Goal: Task Accomplishment & Management: Use online tool/utility

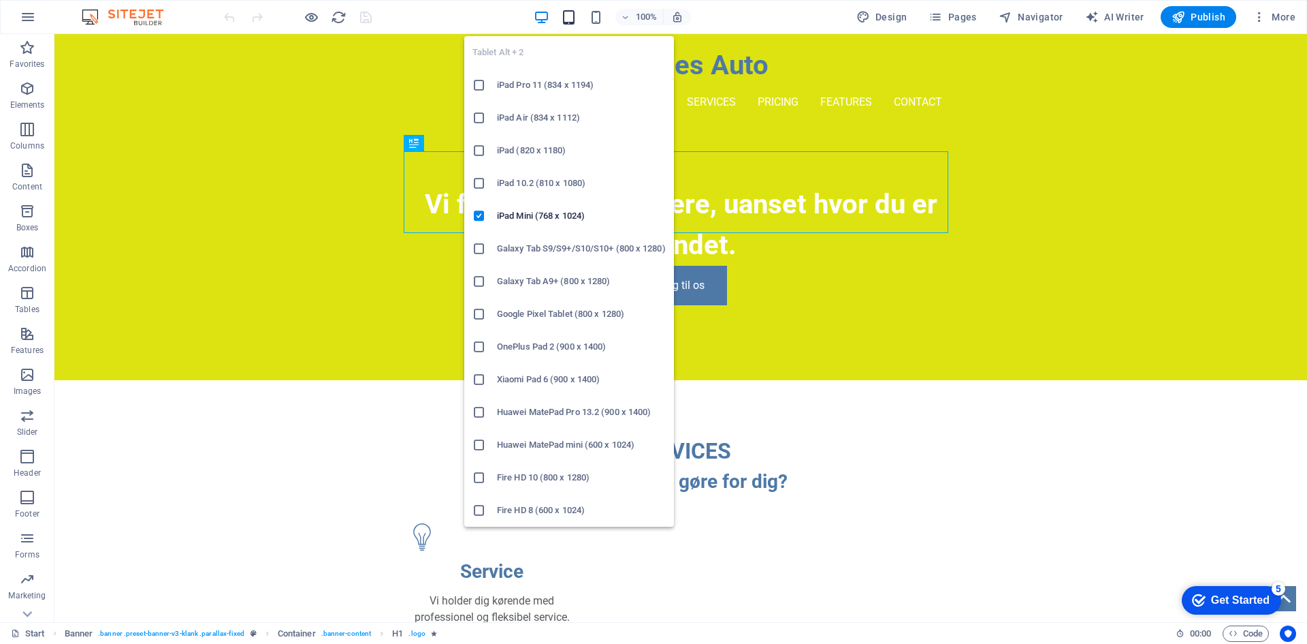
click at [571, 22] on icon "button" at bounding box center [569, 18] width 16 height 16
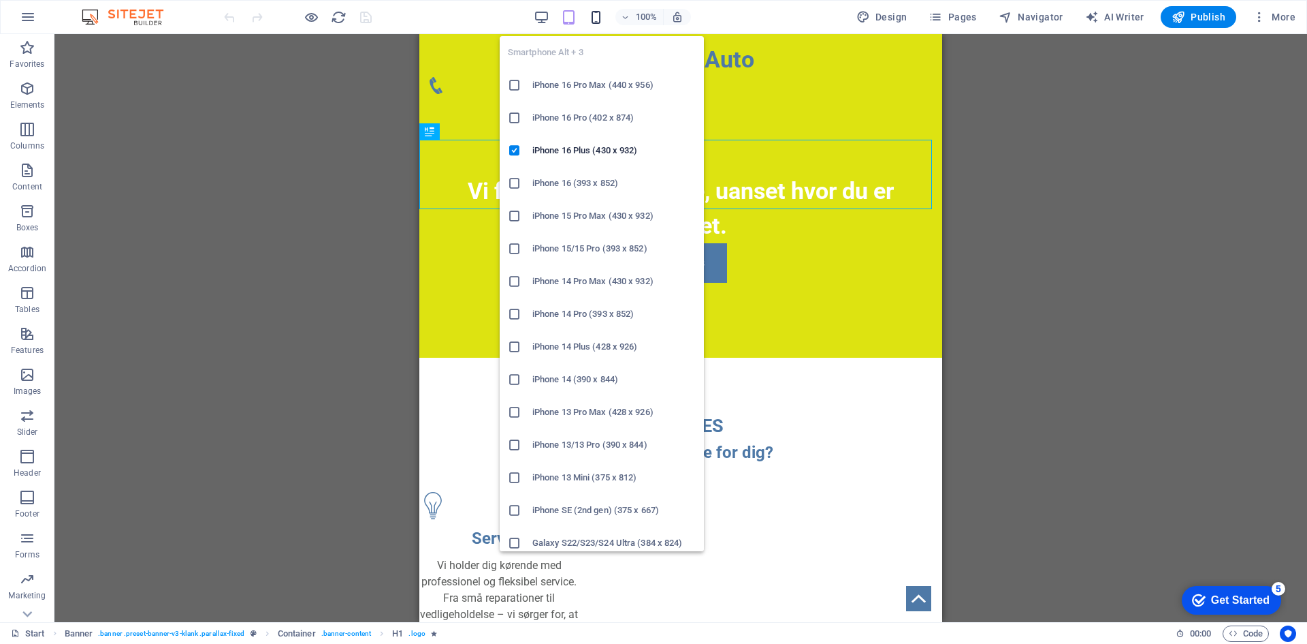
click at [597, 21] on icon "button" at bounding box center [596, 18] width 16 height 16
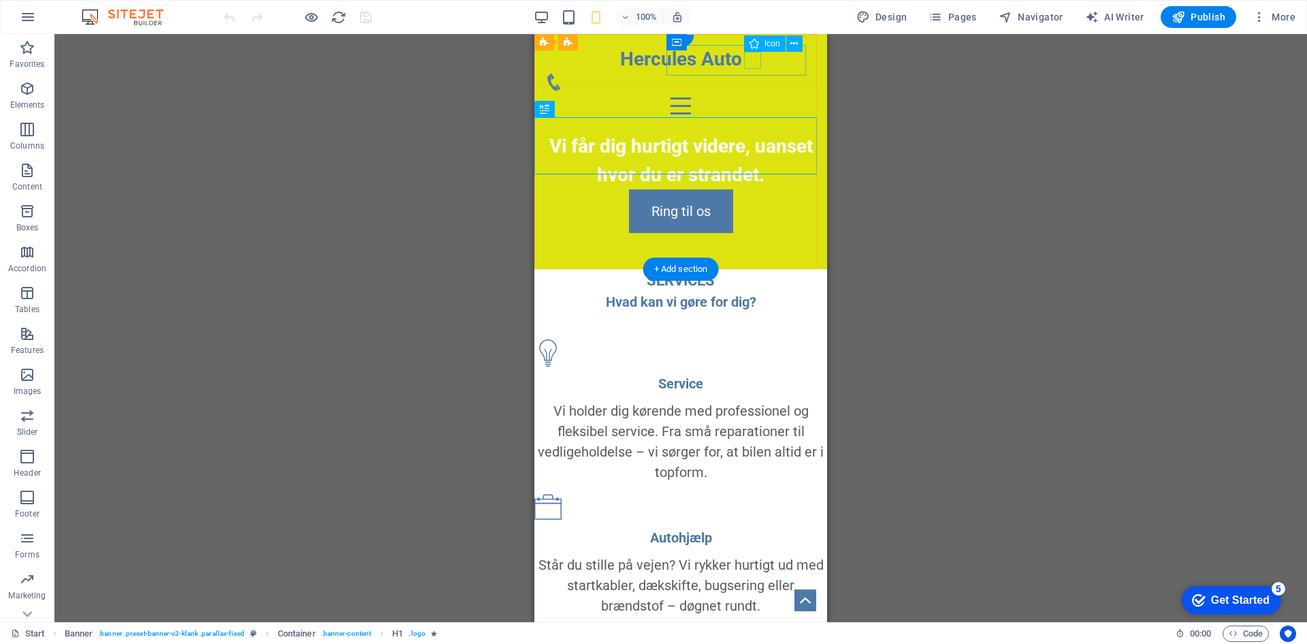
click at [749, 74] on figure at bounding box center [675, 82] width 260 height 17
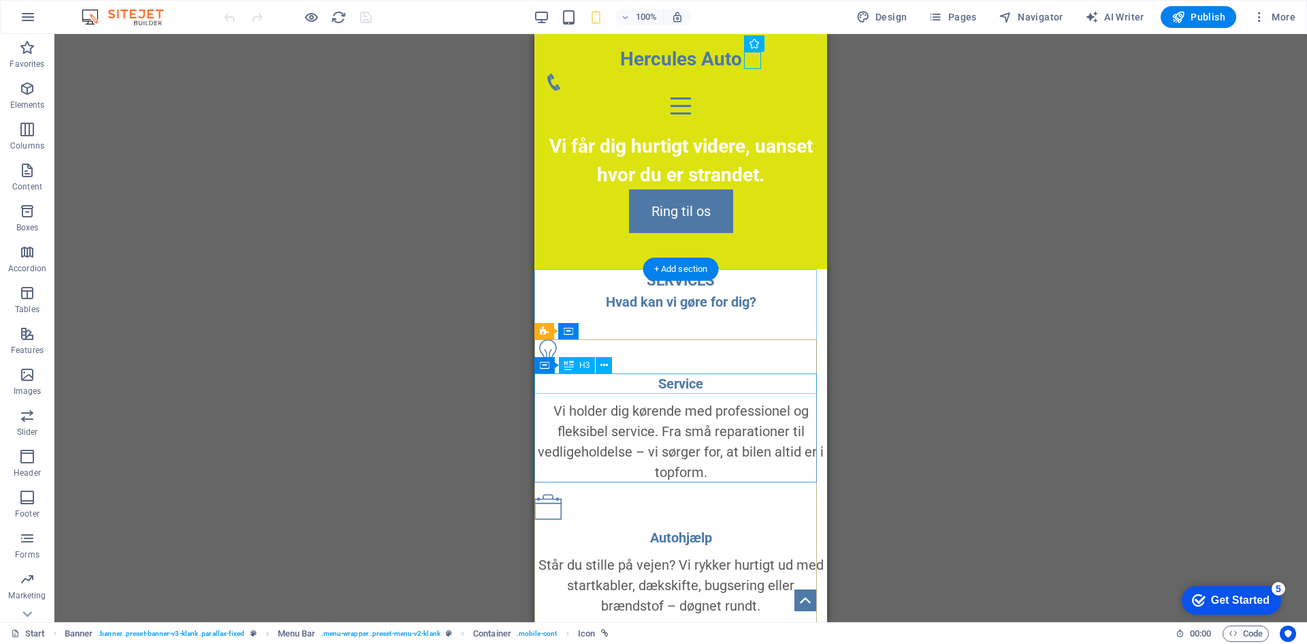
click at [686, 387] on div "Service" at bounding box center [681, 383] width 293 height 20
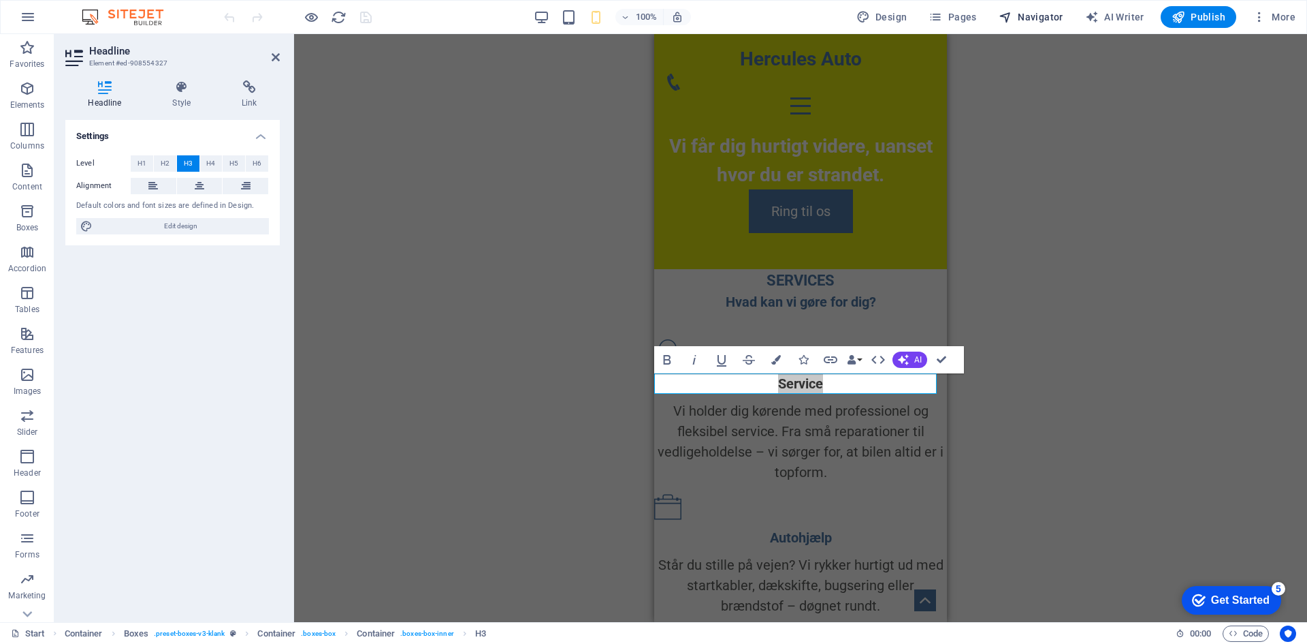
click at [1049, 24] on button "Navigator" at bounding box center [1032, 17] width 76 height 22
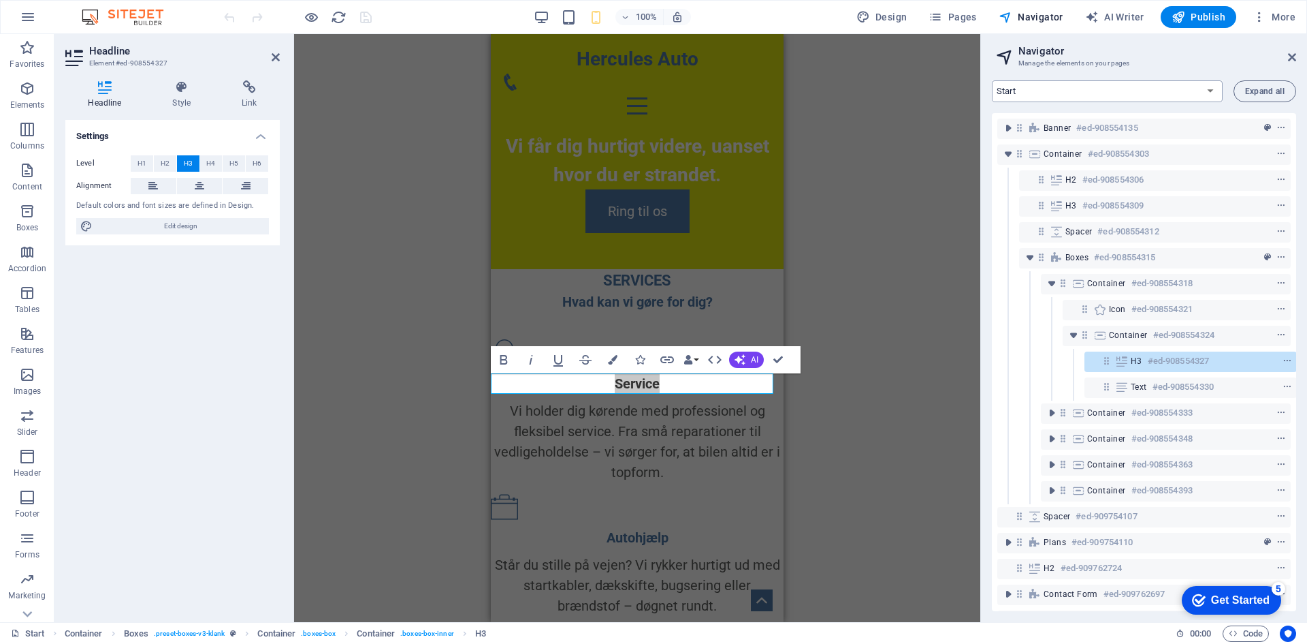
scroll to position [5, 3]
click at [1139, 357] on div "H3 #ed-908554327" at bounding box center [1179, 356] width 98 height 16
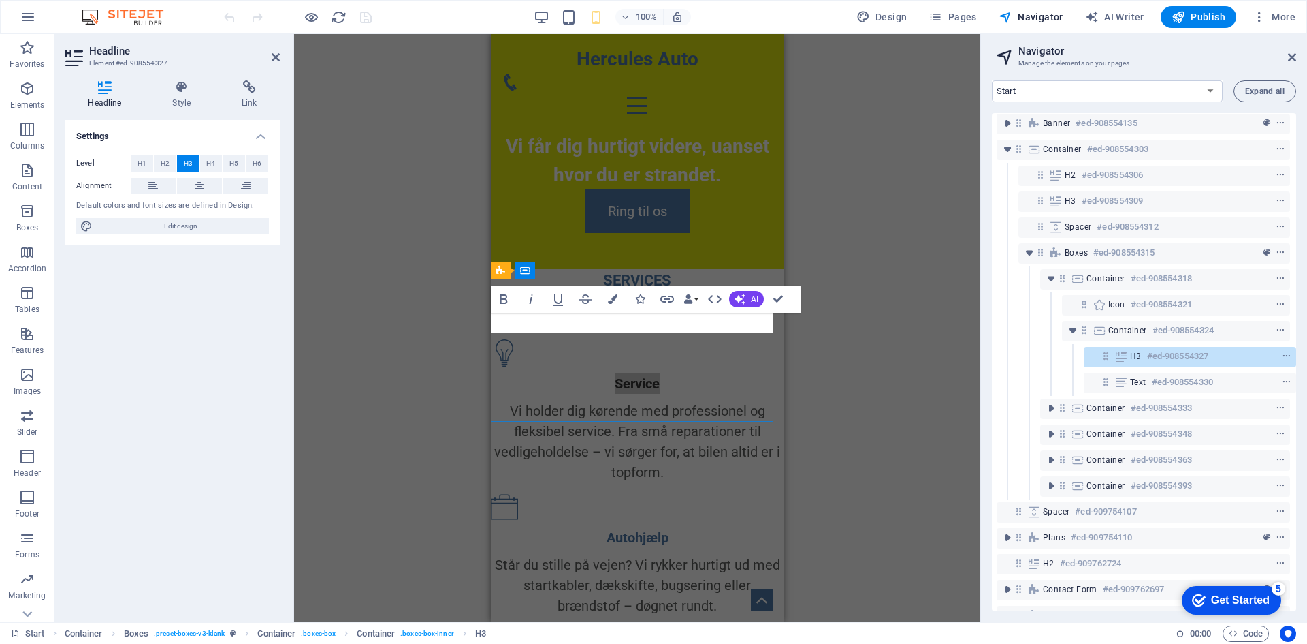
scroll to position [61, 0]
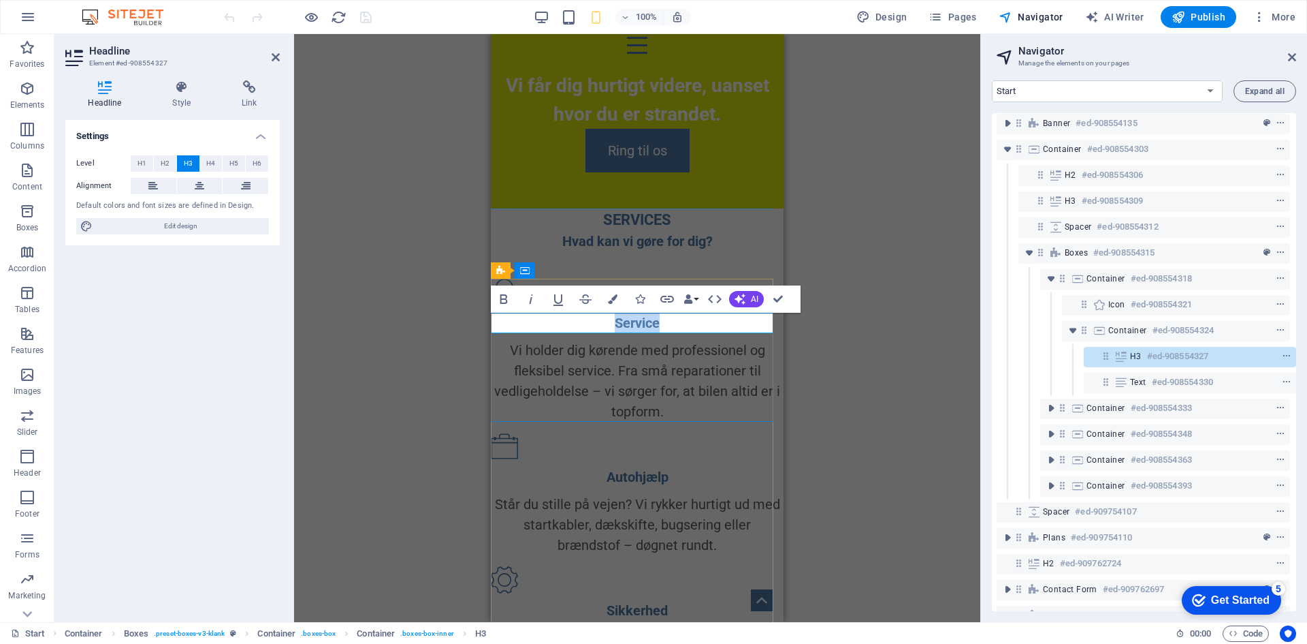
click at [712, 330] on h3 "Service" at bounding box center [637, 323] width 293 height 20
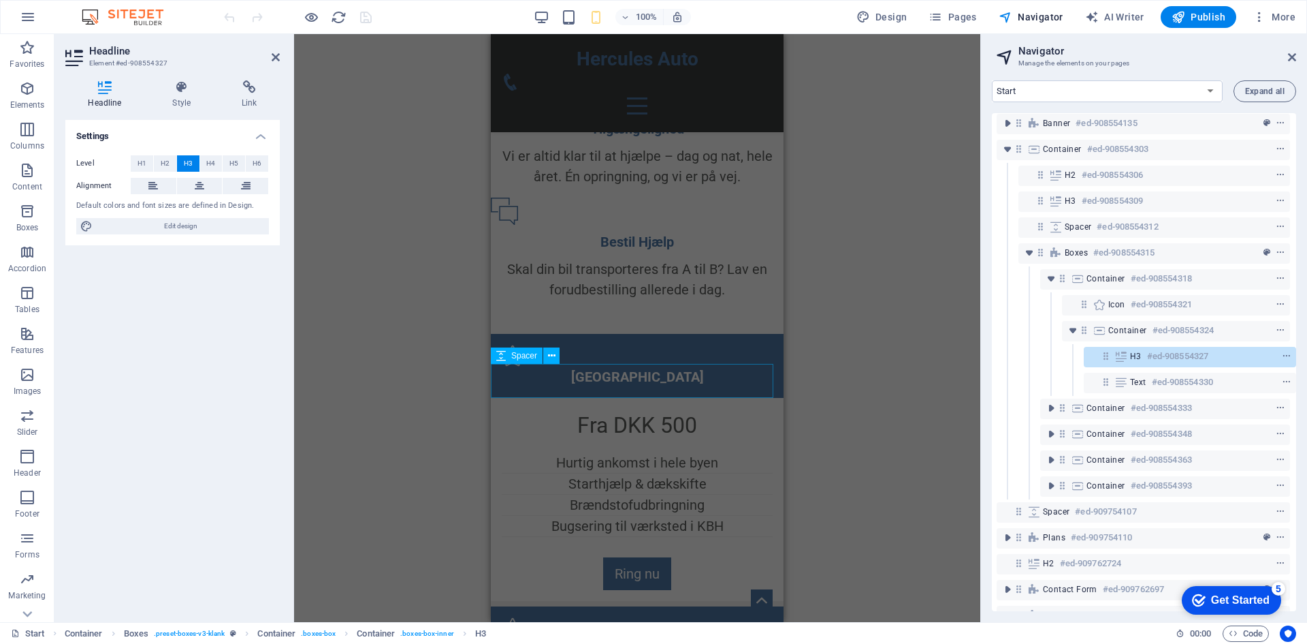
scroll to position [673, 0]
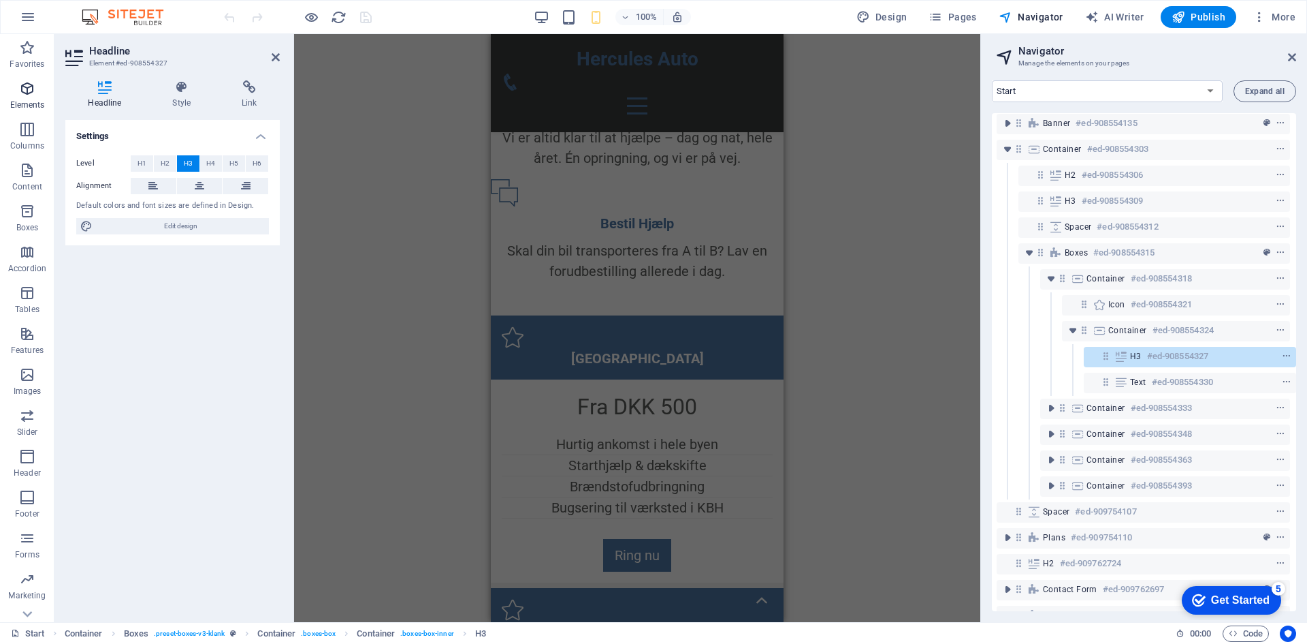
click at [29, 99] on p "Elements" at bounding box center [27, 104] width 35 height 11
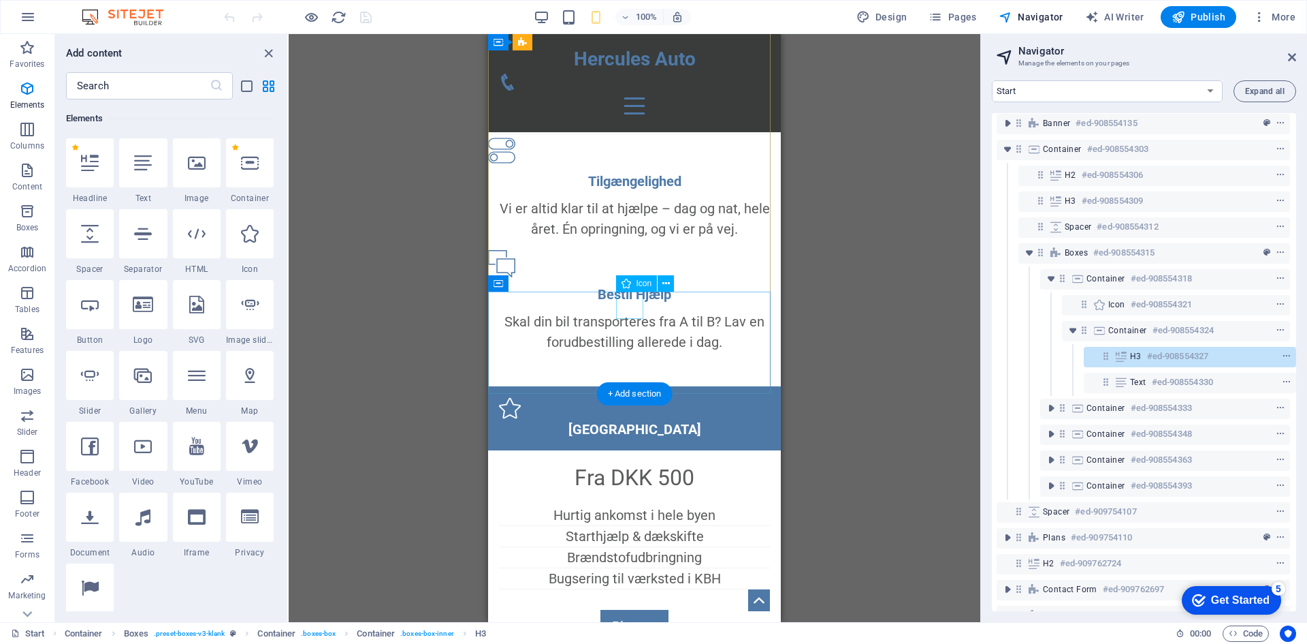
scroll to position [605, 0]
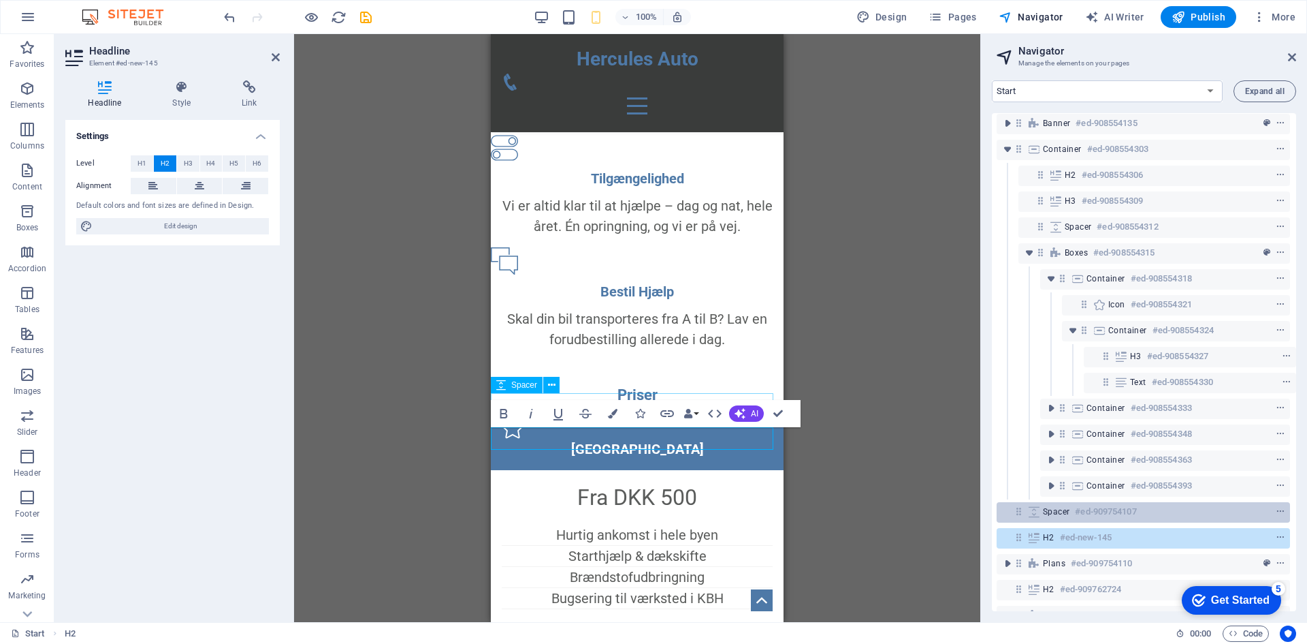
click at [1047, 516] on span "Spacer" at bounding box center [1056, 511] width 27 height 11
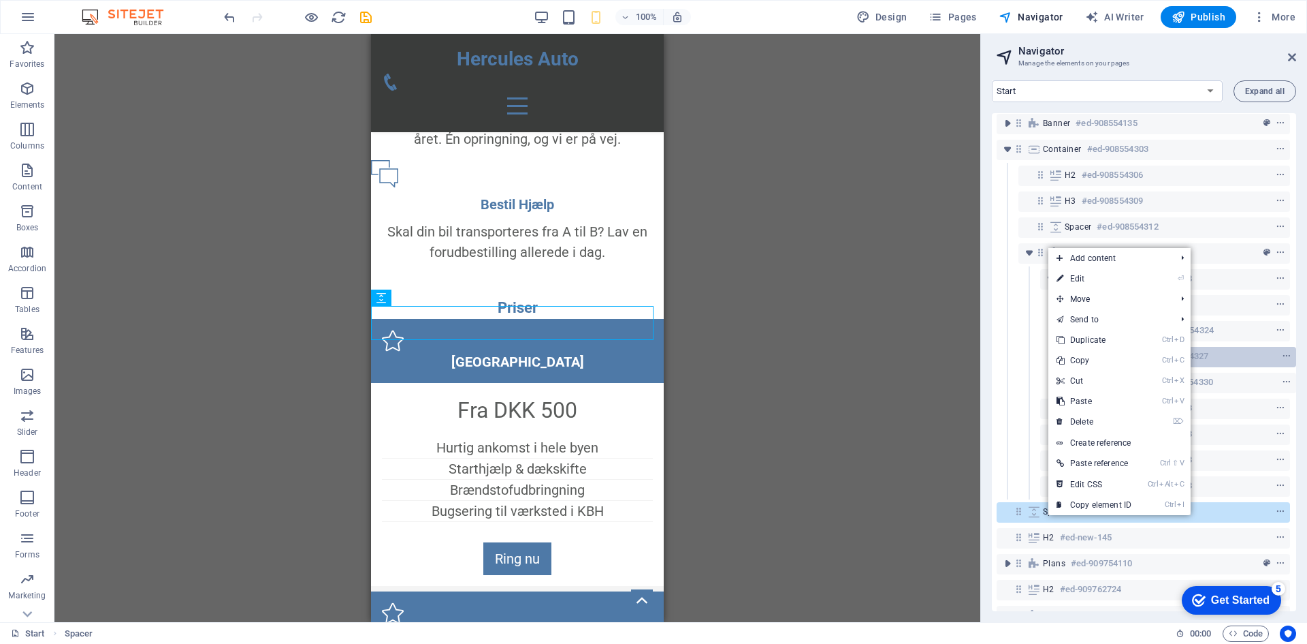
drag, startPoint x: 1094, startPoint y: 344, endPoint x: 1094, endPoint y: 352, distance: 8.2
click at [1094, 344] on link "Ctrl D Duplicate" at bounding box center [1094, 340] width 91 height 20
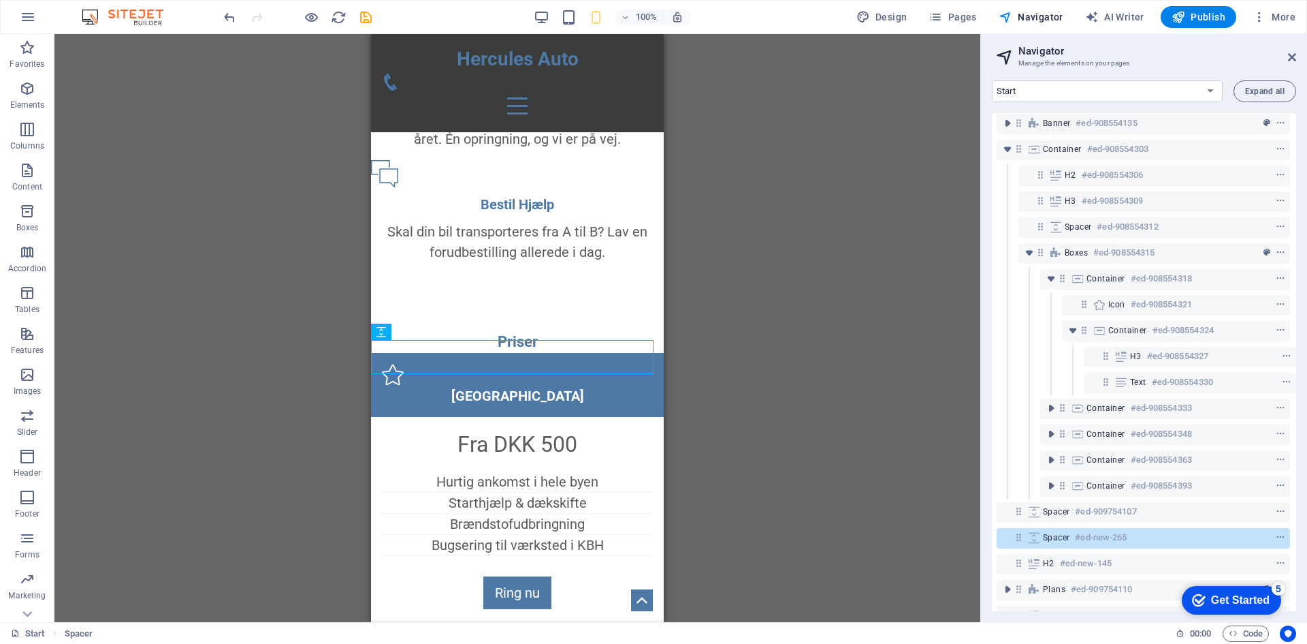
drag, startPoint x: 1053, startPoint y: 533, endPoint x: 1053, endPoint y: 577, distance: 44.3
click at [1053, 577] on div "Banner #ed-908554135 Container #ed-908554303 H2 #ed-908554306 H3 #ed-908554309 …" at bounding box center [1144, 362] width 304 height 498
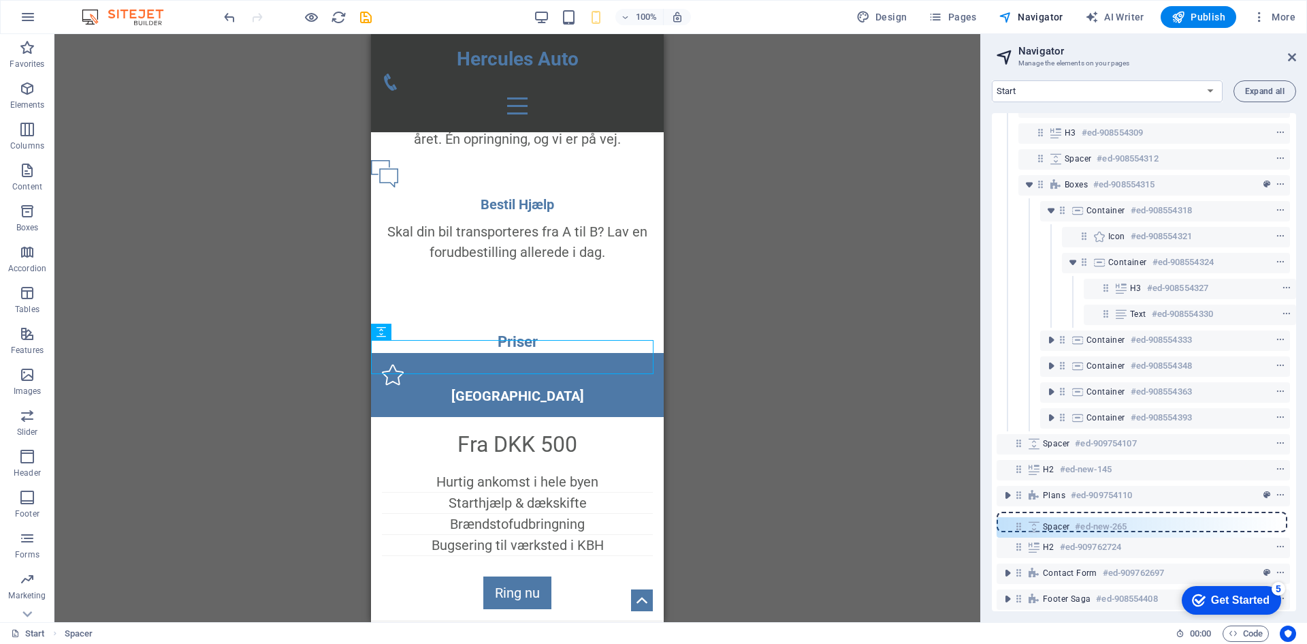
scroll to position [80, 3]
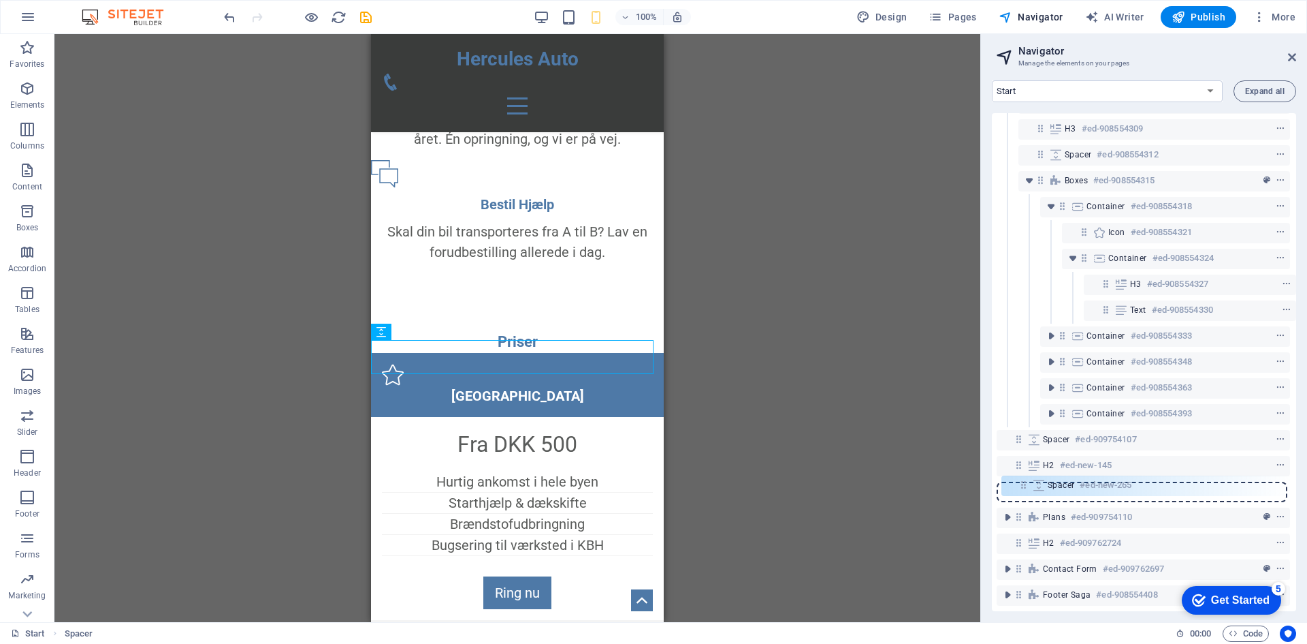
drag, startPoint x: 1017, startPoint y: 539, endPoint x: 1022, endPoint y: 491, distance: 48.0
click at [1022, 491] on div "Banner #ed-908554135 Container #ed-908554303 H2 #ed-908554306 H3 #ed-908554309 …" at bounding box center [1144, 362] width 304 height 498
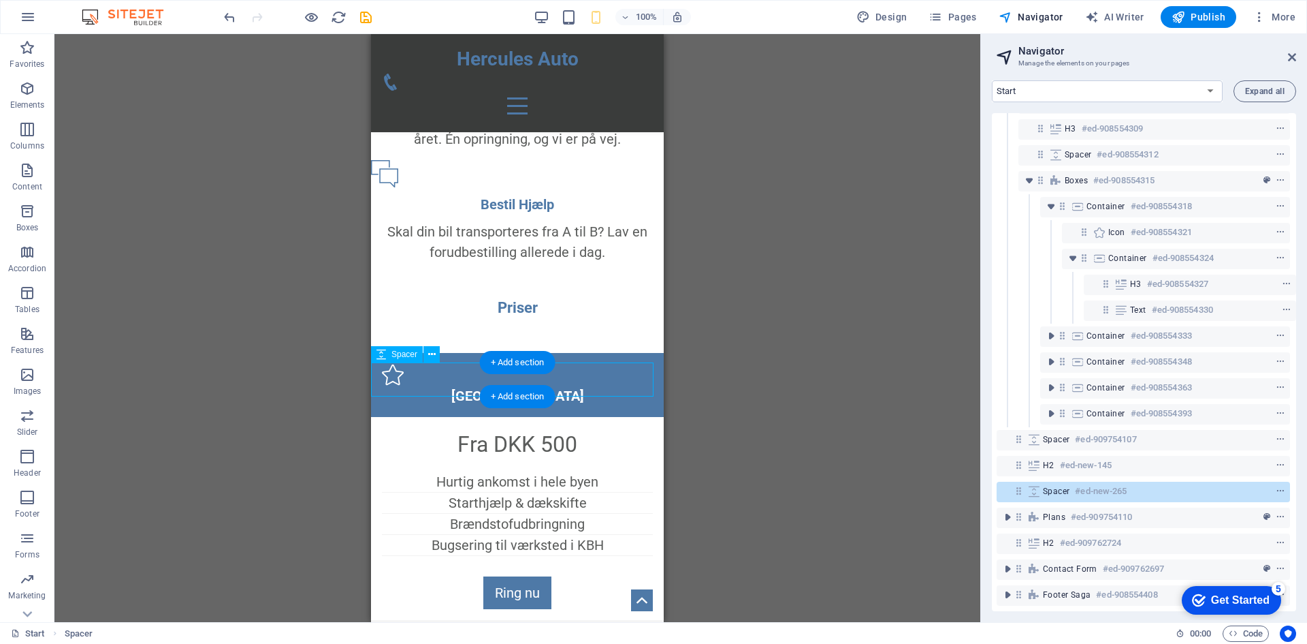
click at [1030, 487] on icon at bounding box center [1034, 491] width 15 height 11
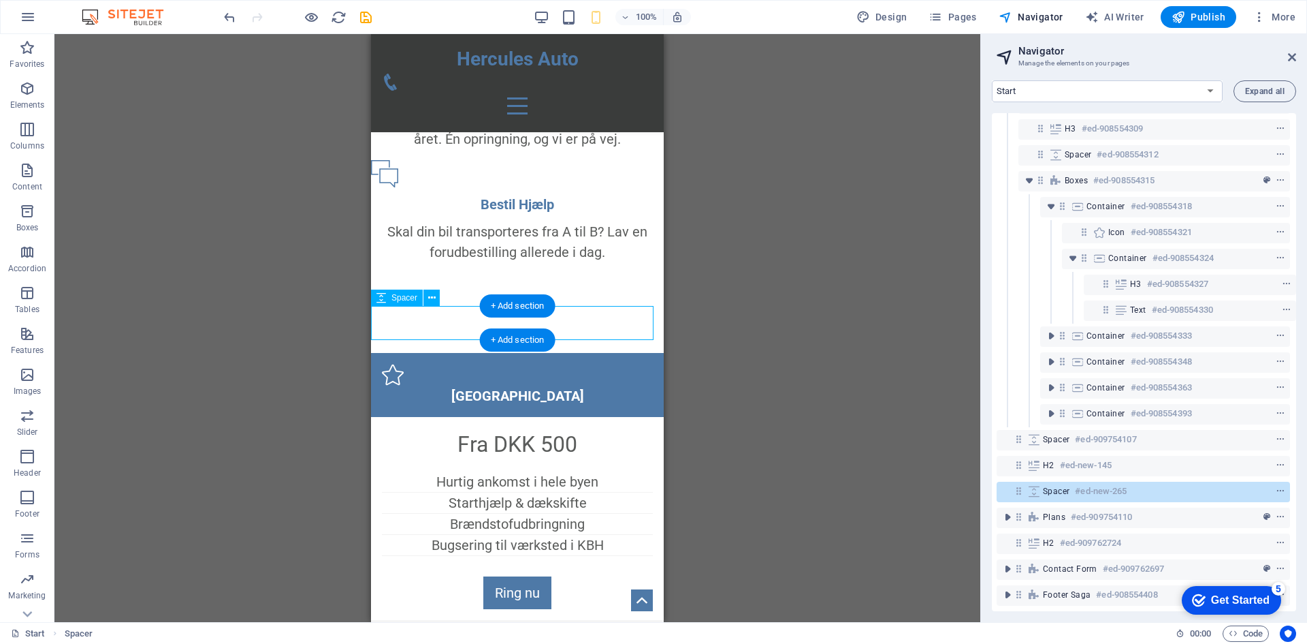
scroll to position [749, 0]
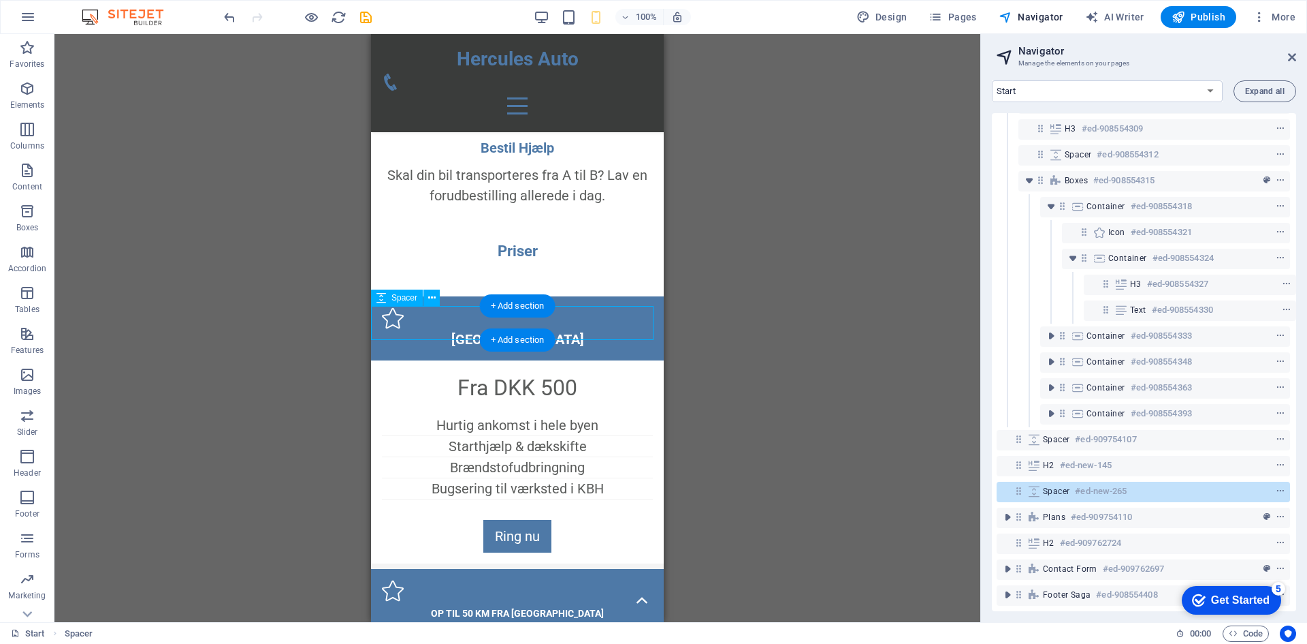
click at [1030, 487] on icon at bounding box center [1034, 491] width 15 height 11
select select "px"
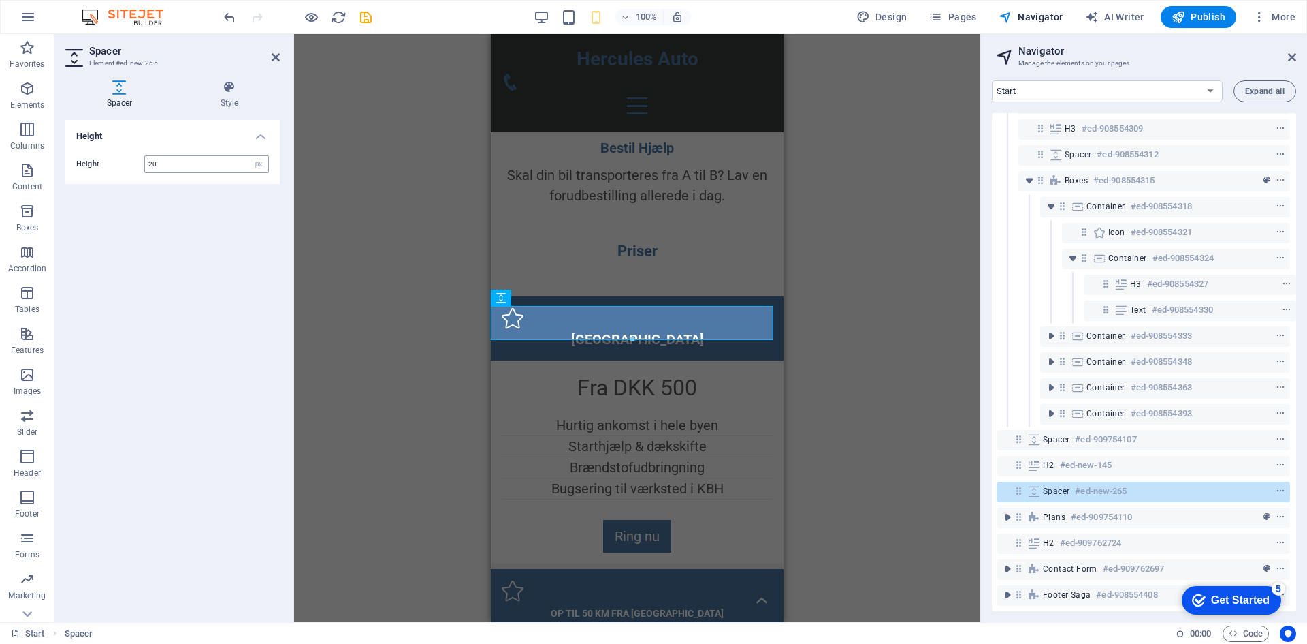
type input "20"
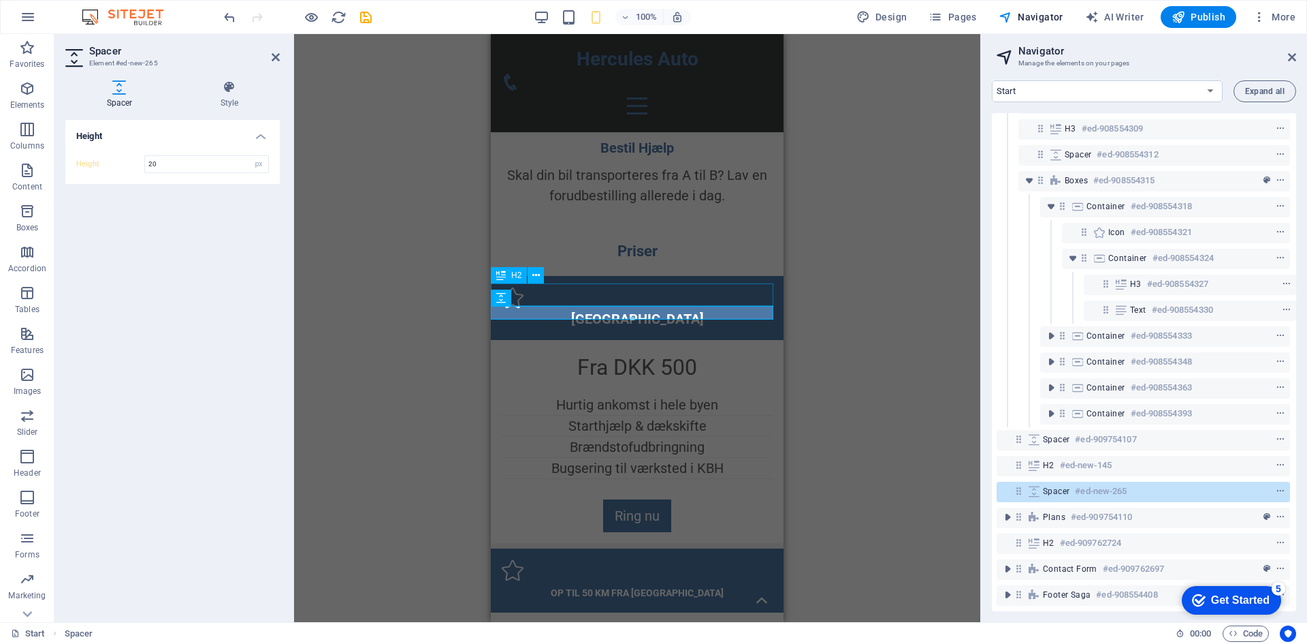
click at [647, 262] on div "Priser" at bounding box center [637, 251] width 293 height 22
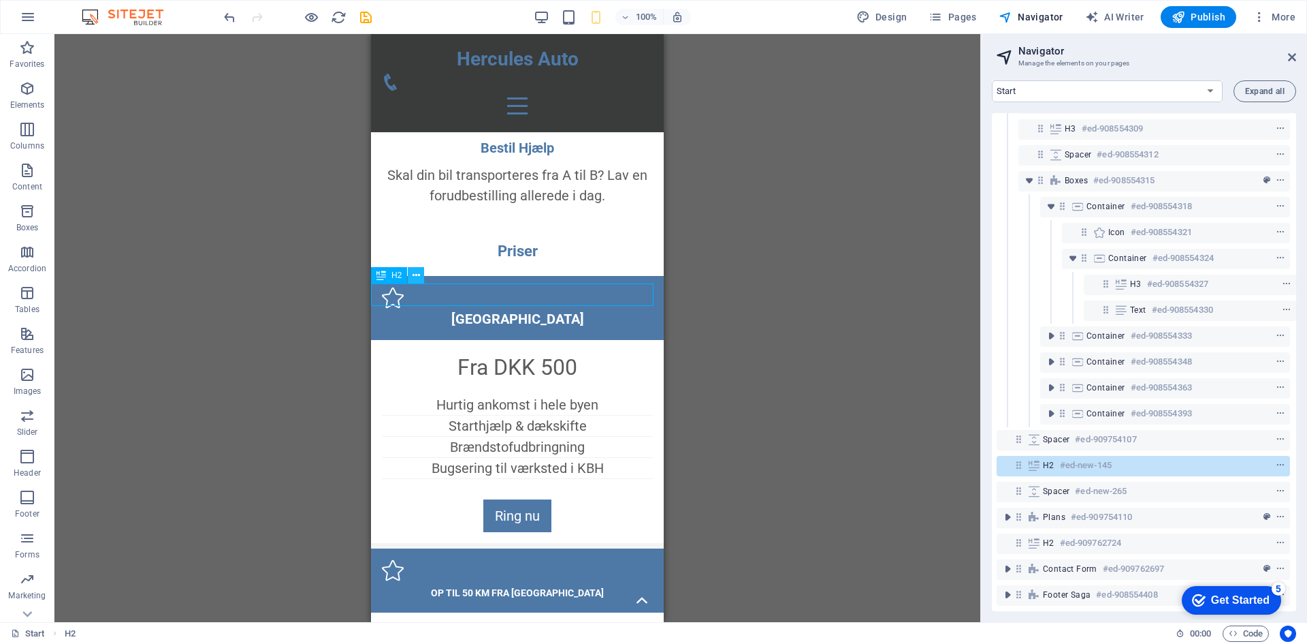
click at [422, 278] on button at bounding box center [416, 275] width 16 height 16
click at [1034, 460] on icon at bounding box center [1034, 465] width 15 height 11
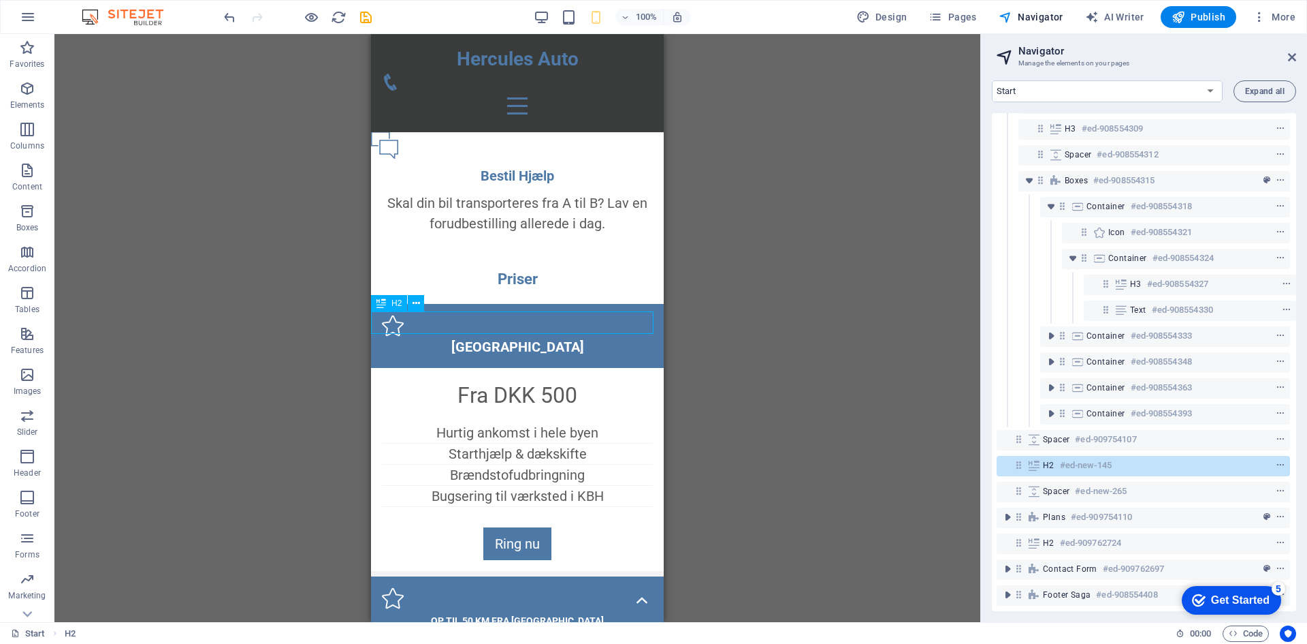
click at [1034, 460] on icon at bounding box center [1034, 465] width 15 height 11
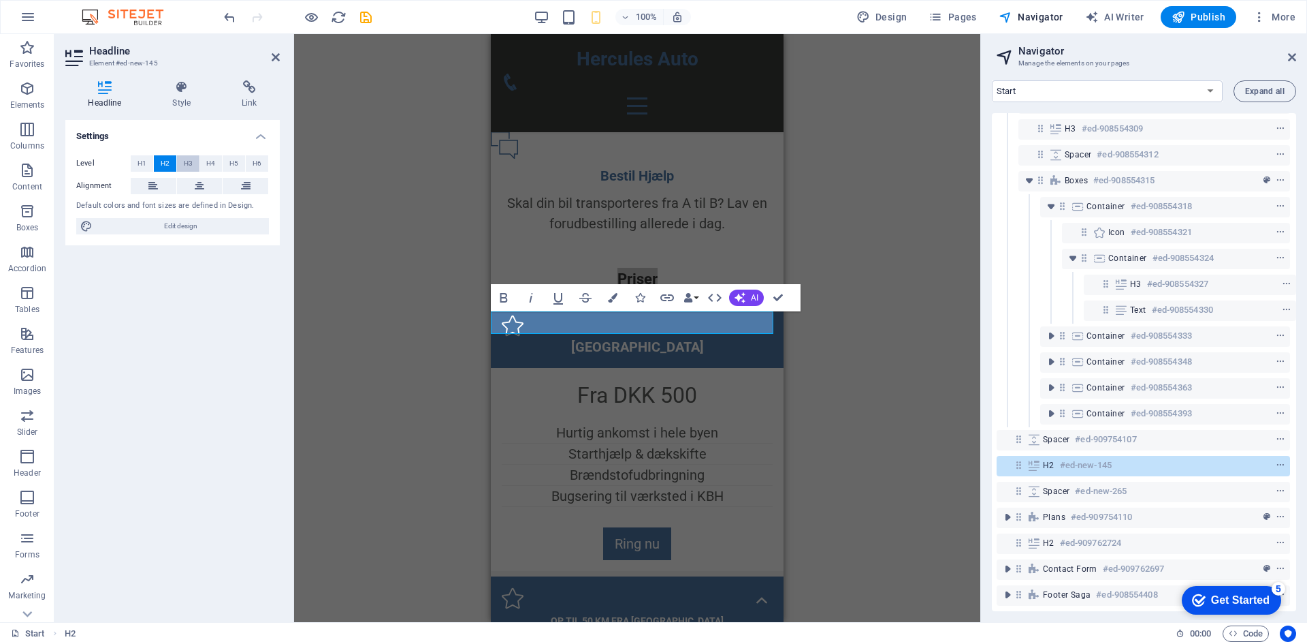
click at [182, 165] on button "H3" at bounding box center [188, 163] width 22 height 16
click at [168, 165] on span "H2" at bounding box center [165, 163] width 9 height 16
click at [144, 164] on span "H1" at bounding box center [142, 163] width 9 height 16
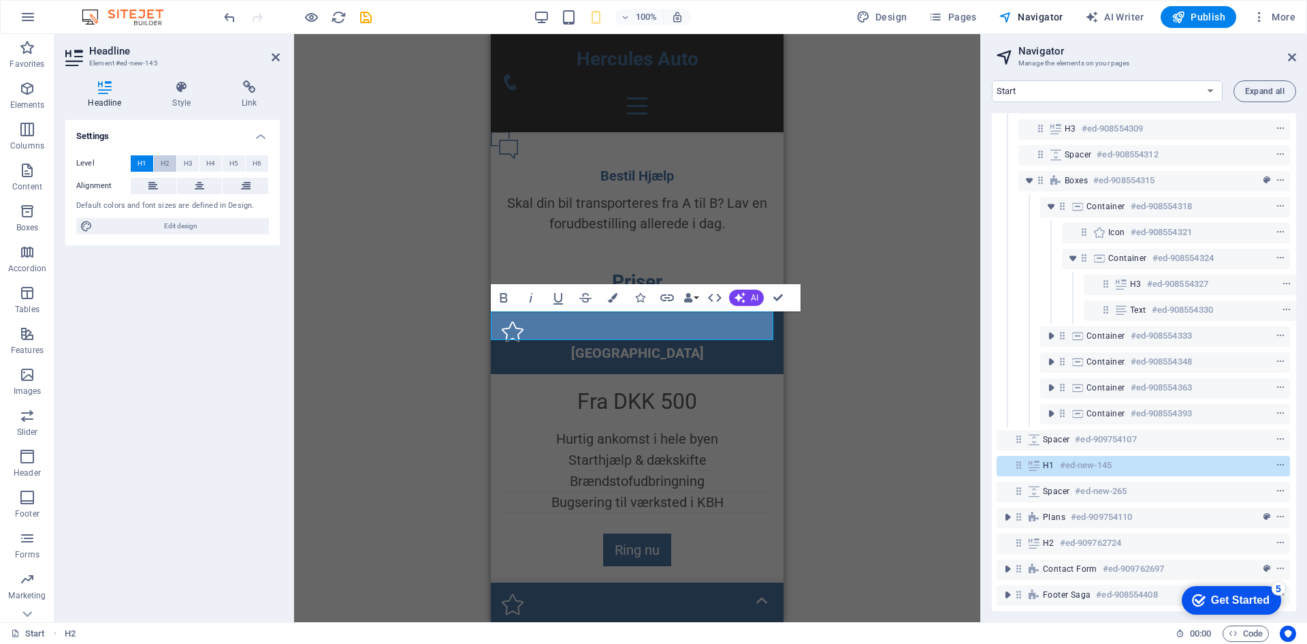
click at [170, 167] on button "H2" at bounding box center [165, 163] width 22 height 16
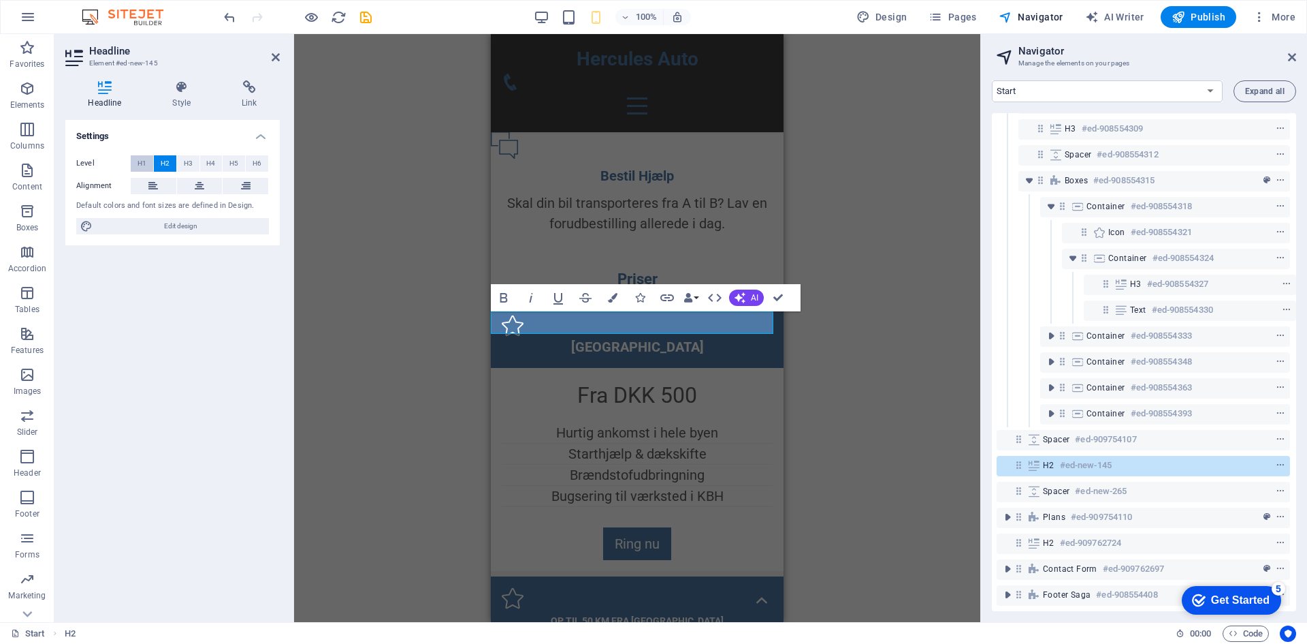
click at [144, 165] on span "H1" at bounding box center [142, 163] width 9 height 16
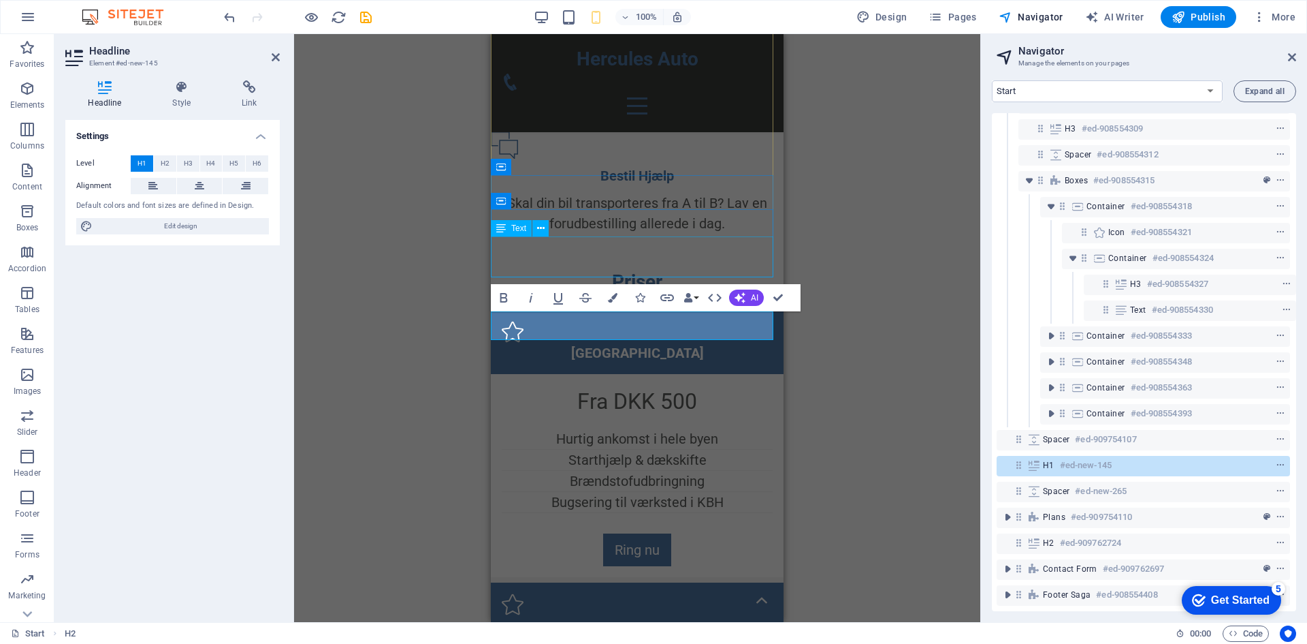
click at [707, 234] on div "Skal din bil transporteres fra A til B? Lav en forudbestilling allerede i dag." at bounding box center [637, 213] width 293 height 41
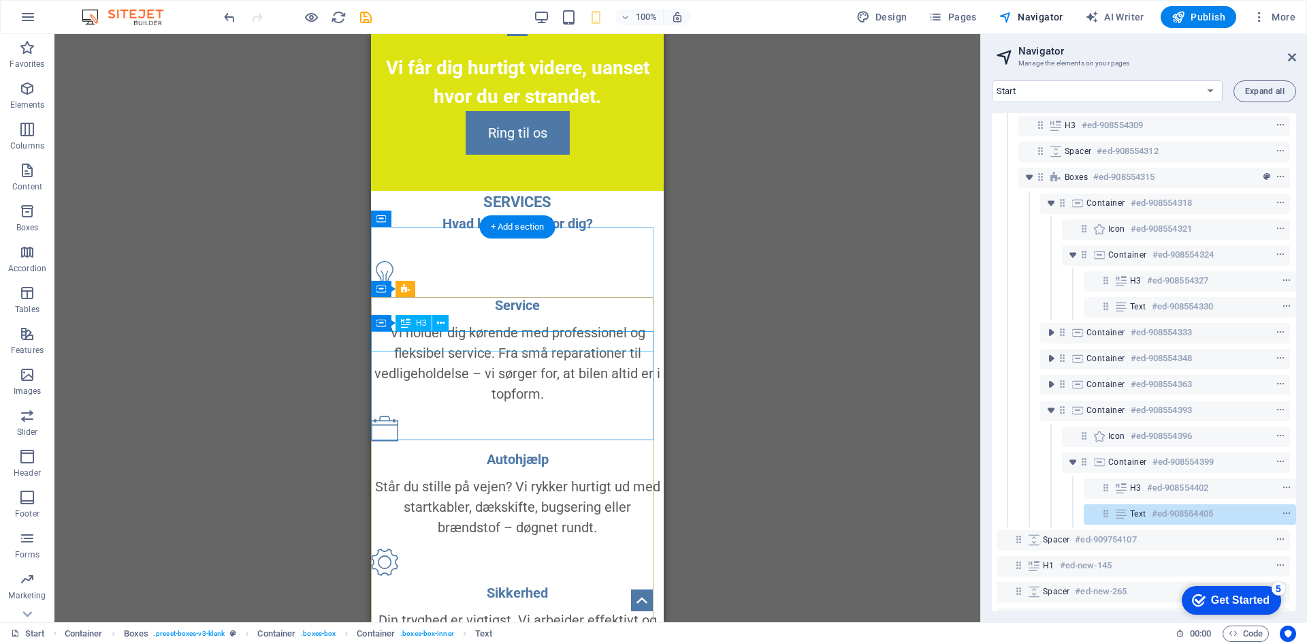
scroll to position [40, 0]
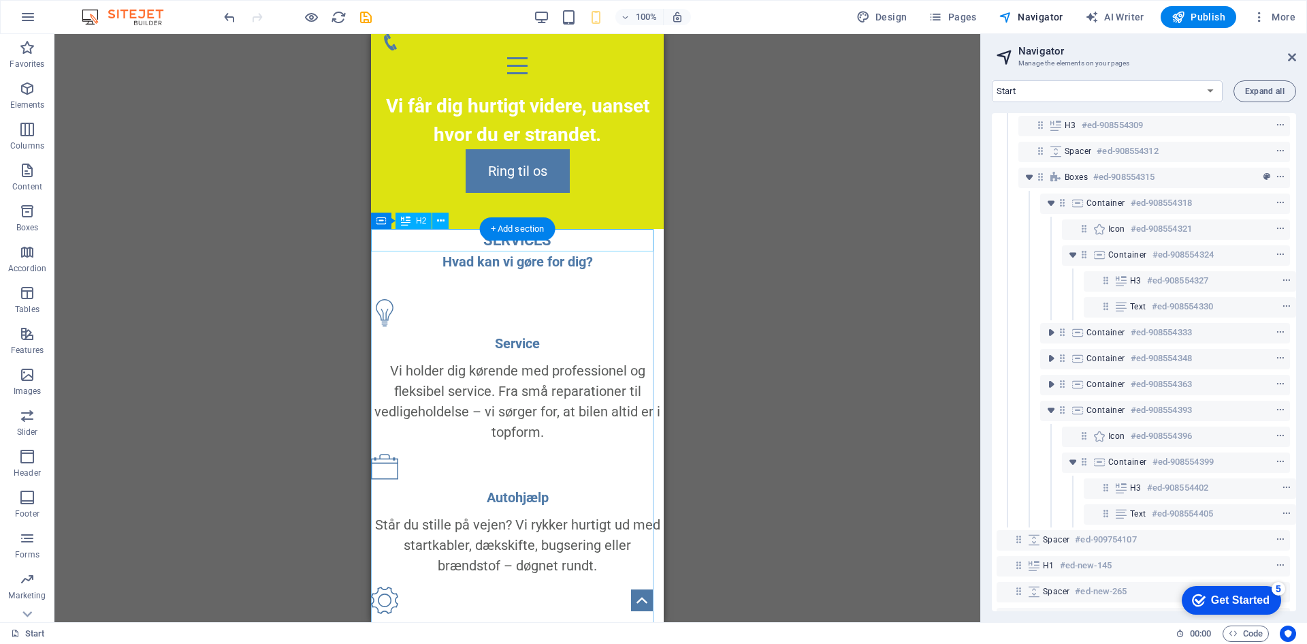
click at [554, 247] on div "SERVICES" at bounding box center [517, 240] width 293 height 22
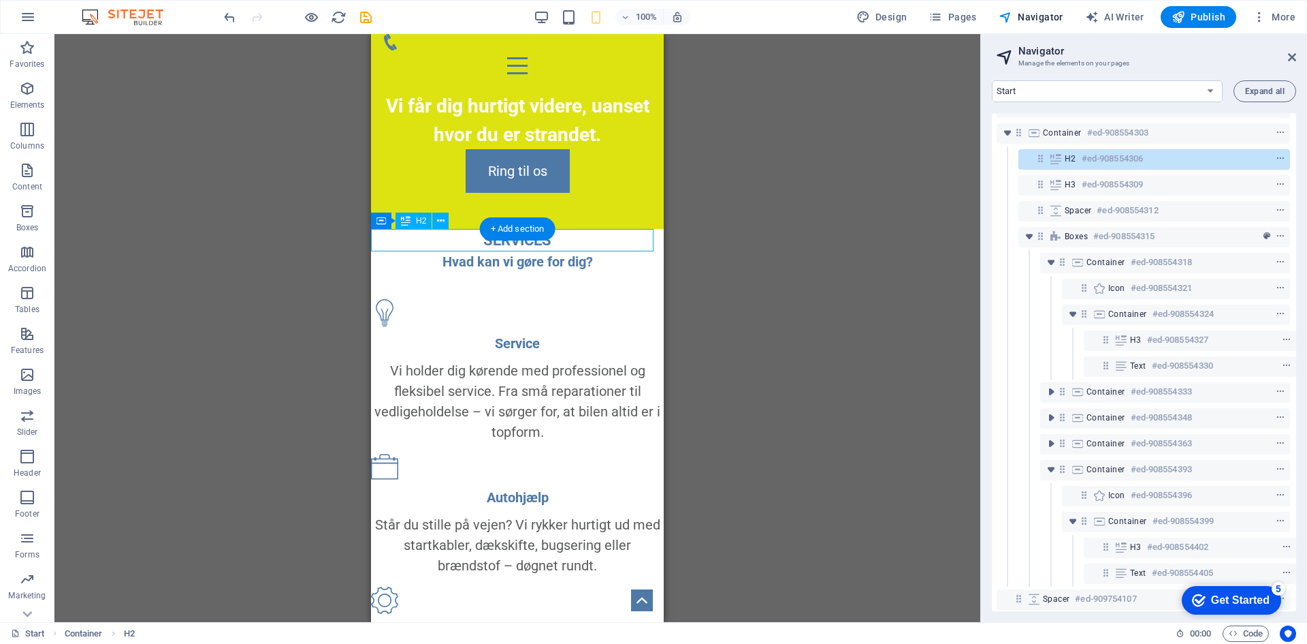
scroll to position [0, 3]
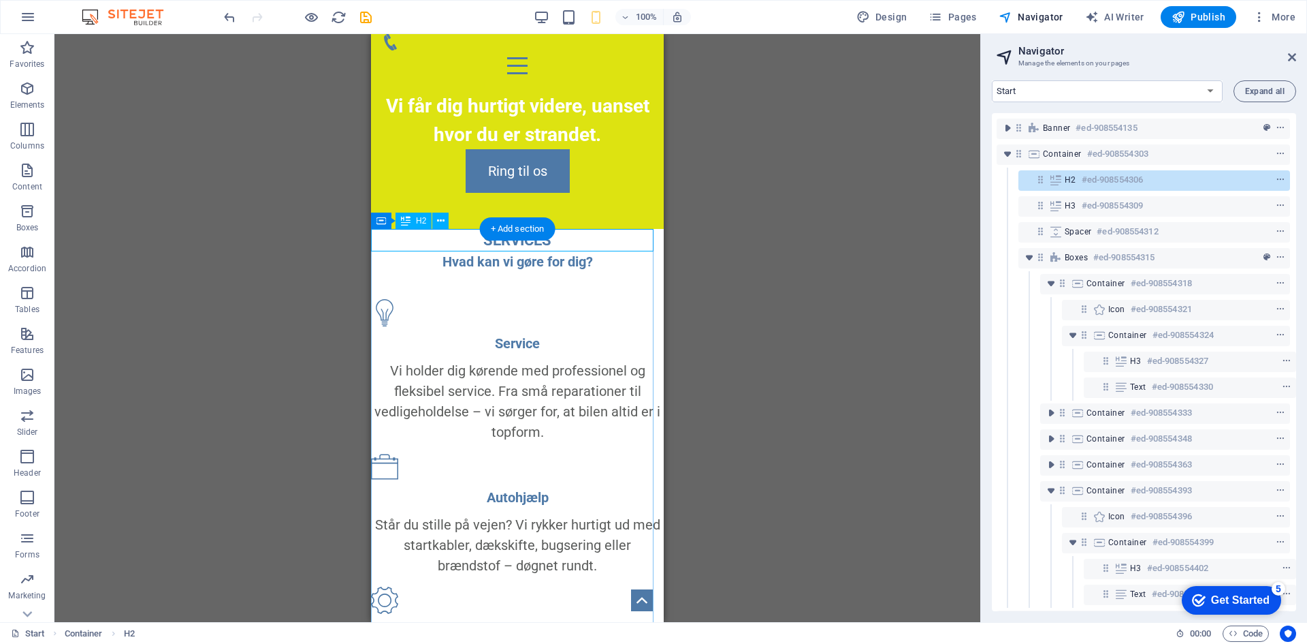
click at [1055, 181] on icon at bounding box center [1056, 179] width 15 height 11
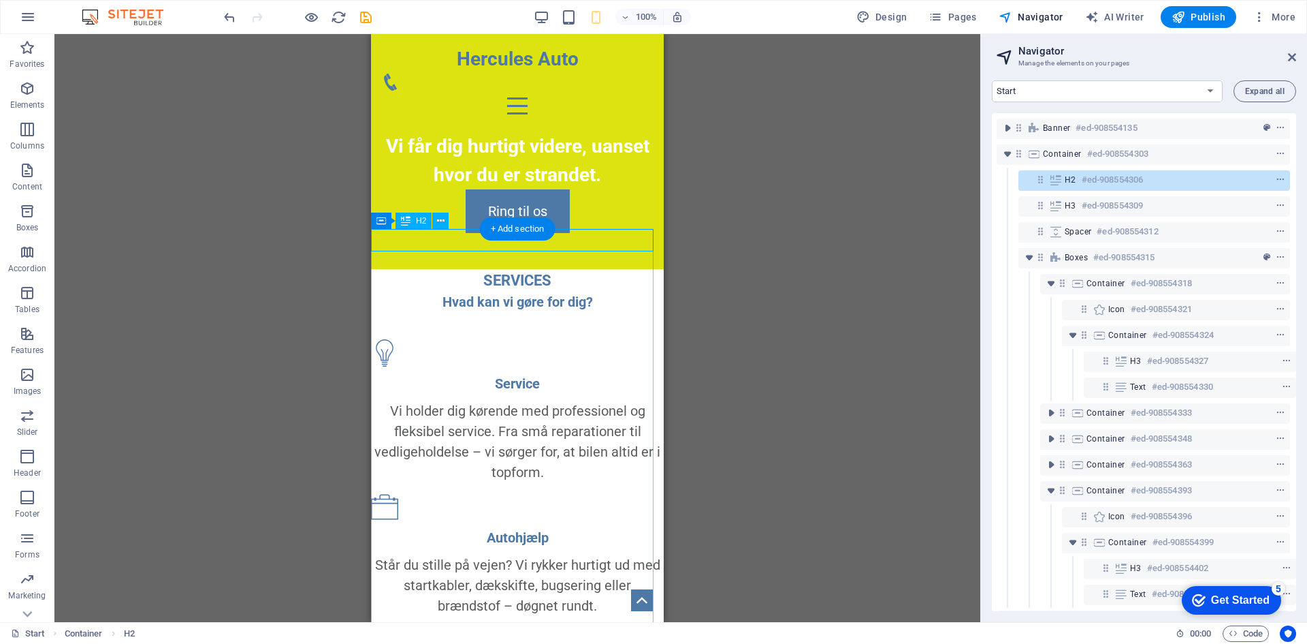
click at [1055, 181] on icon at bounding box center [1056, 179] width 15 height 11
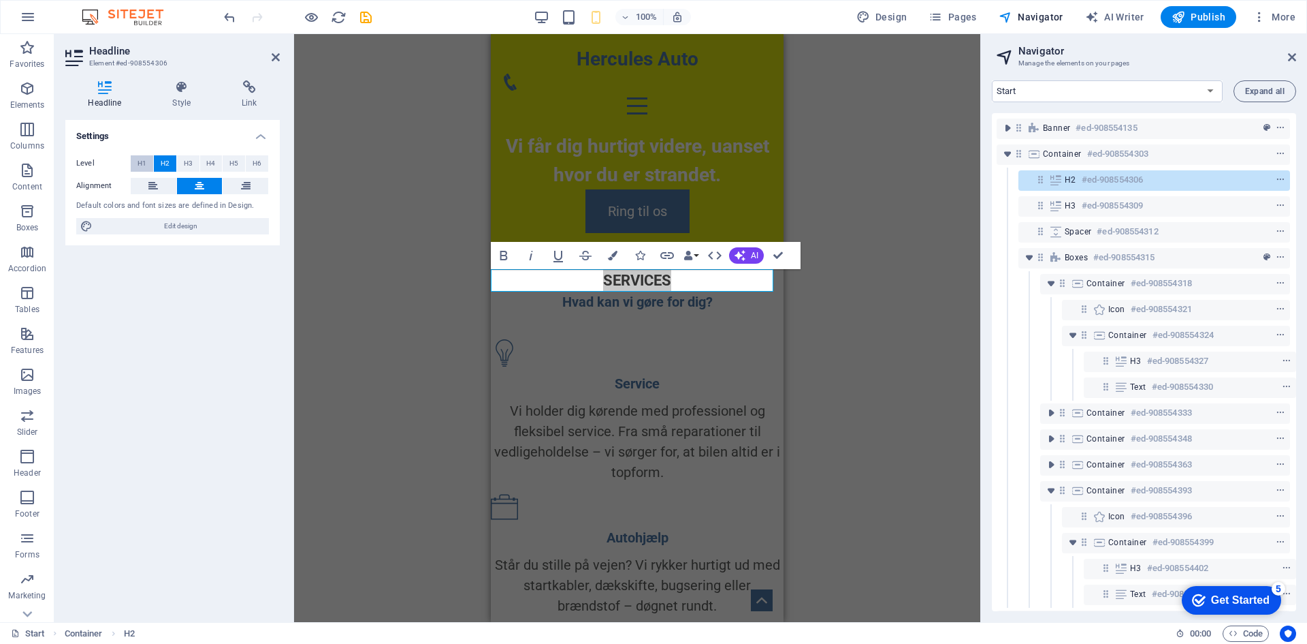
click at [139, 161] on span "H1" at bounding box center [142, 163] width 9 height 16
click at [238, 91] on icon at bounding box center [249, 87] width 61 height 14
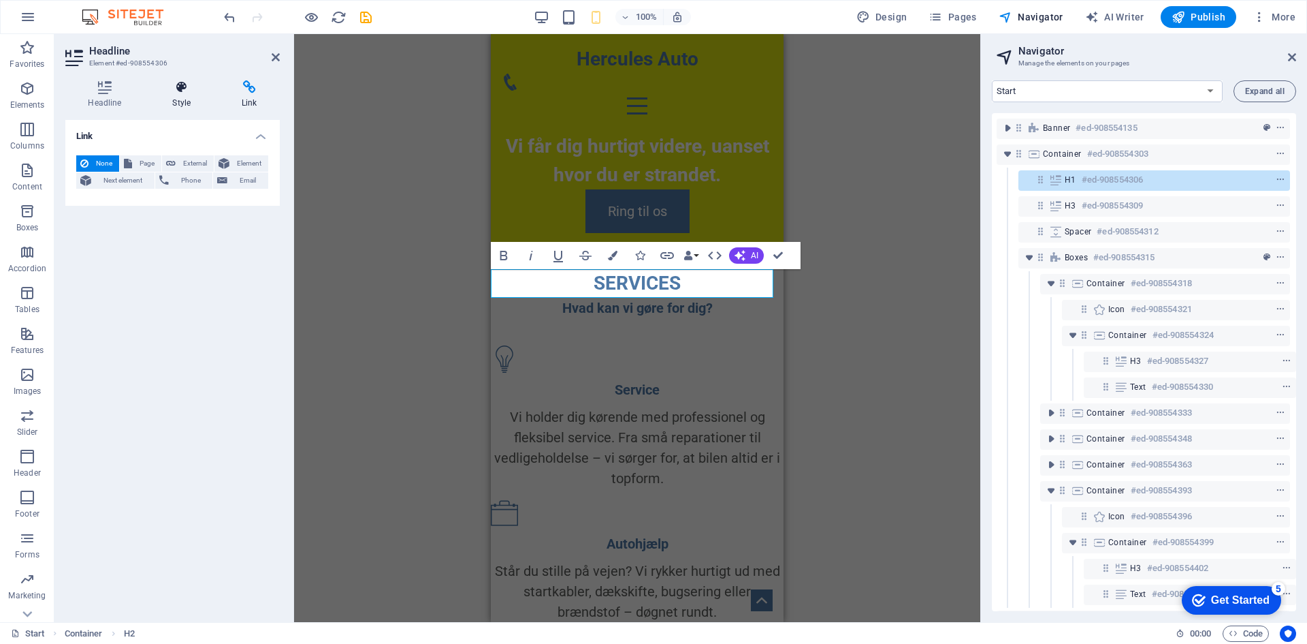
click at [168, 82] on icon at bounding box center [182, 87] width 64 height 14
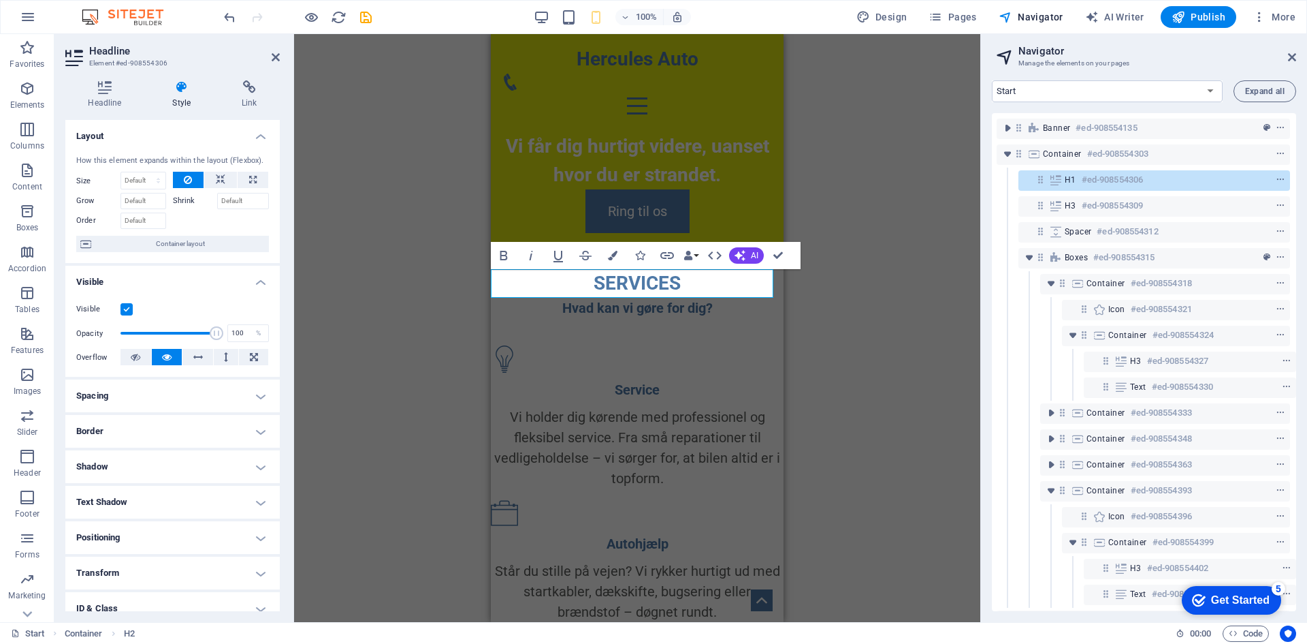
click at [464, 330] on div "H1 Banner Container Container Banner Menu Bar Icon Button Spacer Container H1 C…" at bounding box center [637, 328] width 686 height 588
click at [649, 345] on div "Service Vi holder dig kørende med professionel og fleksibel service. Fra små re…" at bounding box center [637, 416] width 293 height 143
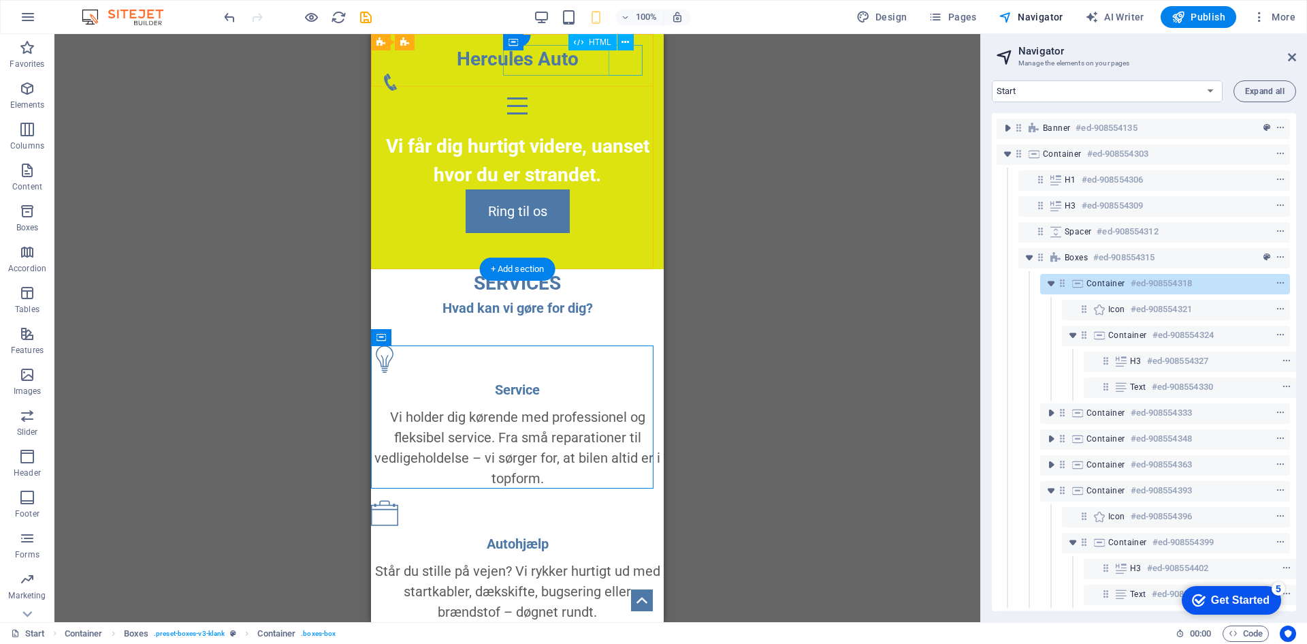
click at [617, 91] on div at bounding box center [517, 106] width 271 height 31
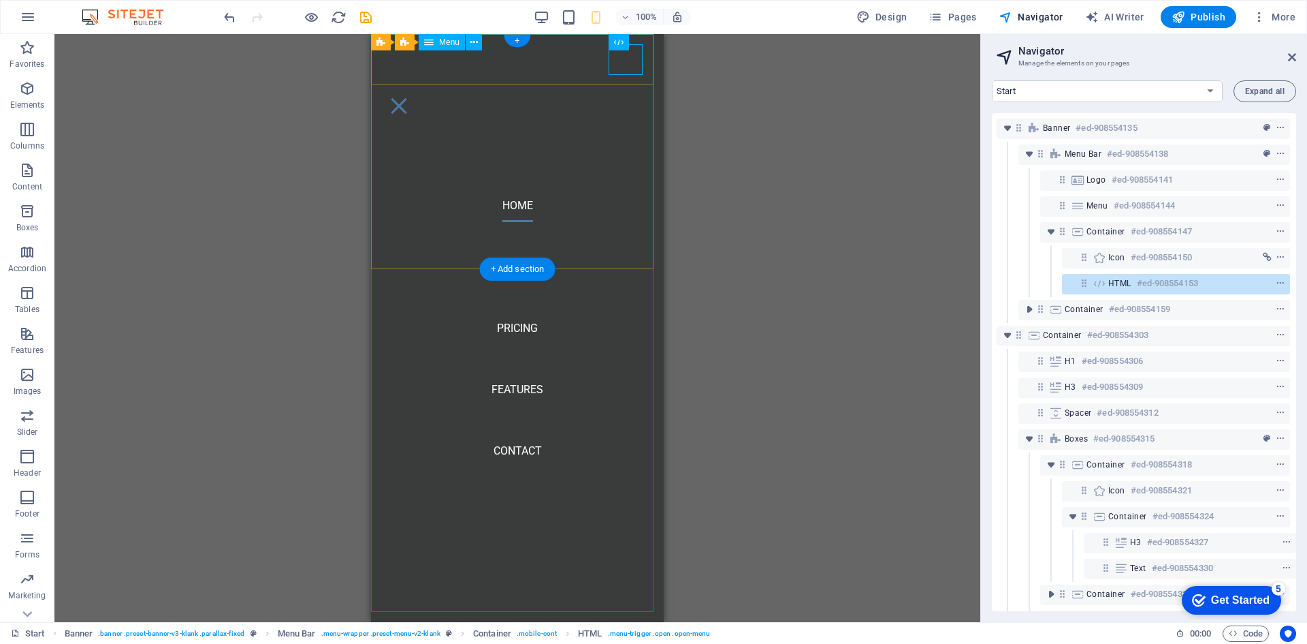
click at [526, 324] on nav "Home Services Pricing Features Contact" at bounding box center [517, 328] width 293 height 588
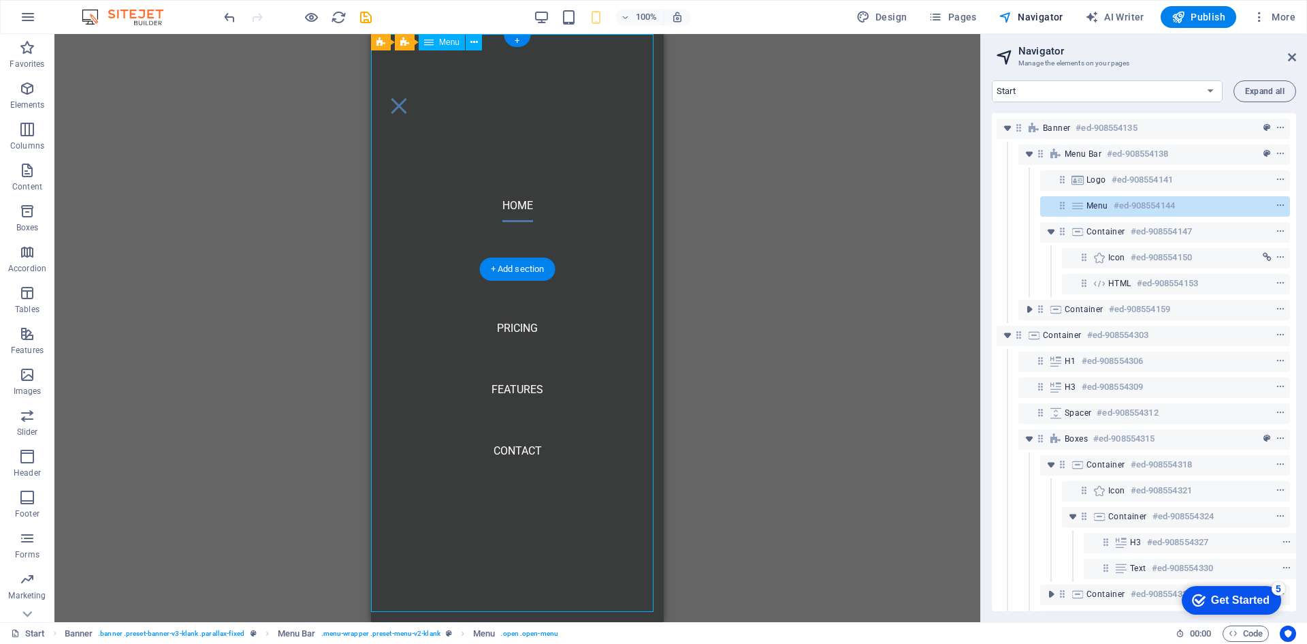
click at [456, 320] on nav "Home Services Pricing Features Contact" at bounding box center [517, 328] width 293 height 588
click at [1073, 199] on div "Menu #ed-908554144" at bounding box center [1166, 206] width 250 height 20
click at [1082, 209] on icon at bounding box center [1078, 205] width 15 height 11
select select
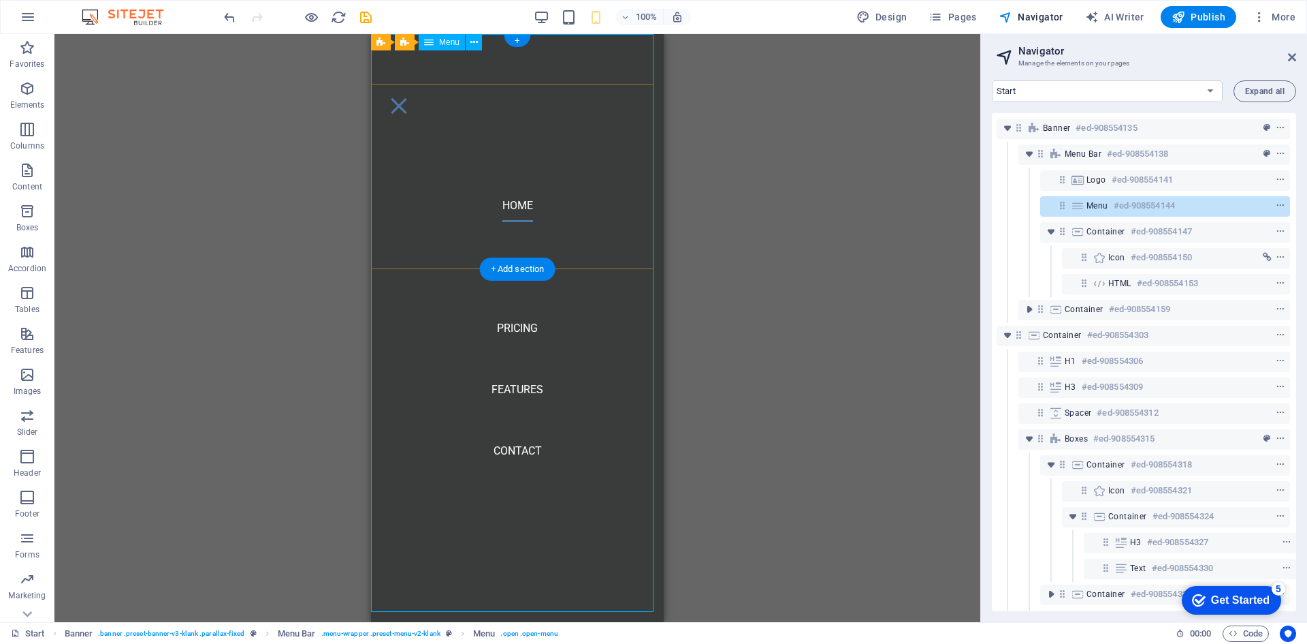
select select
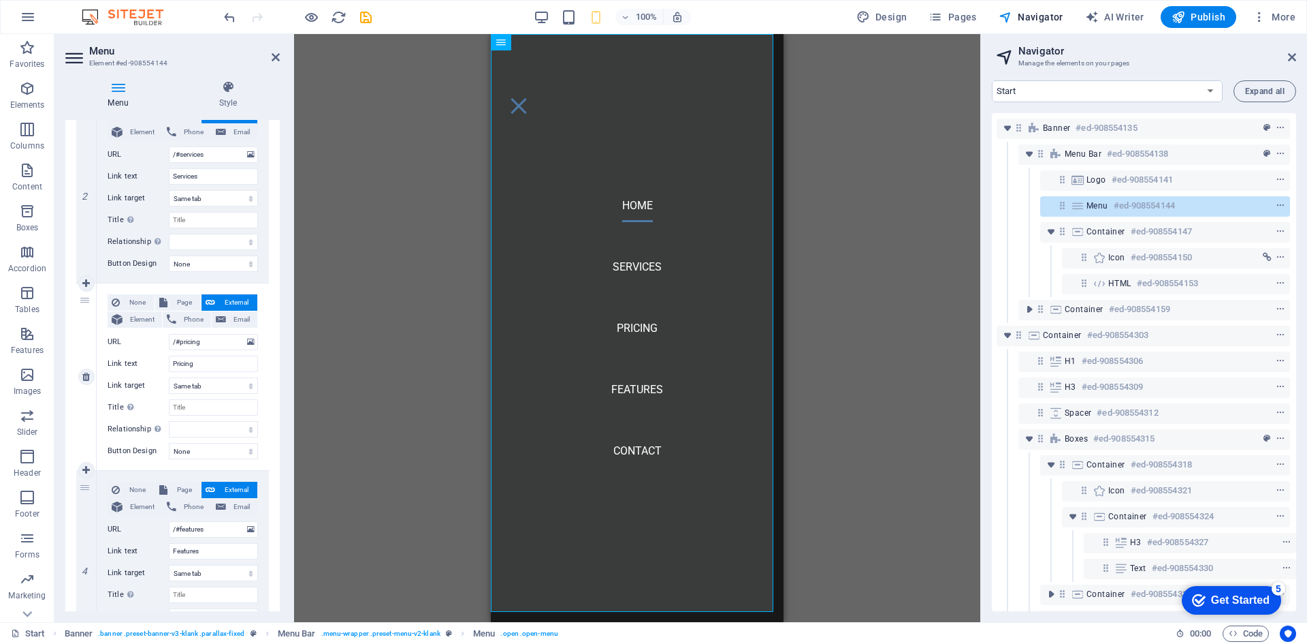
scroll to position [272, 0]
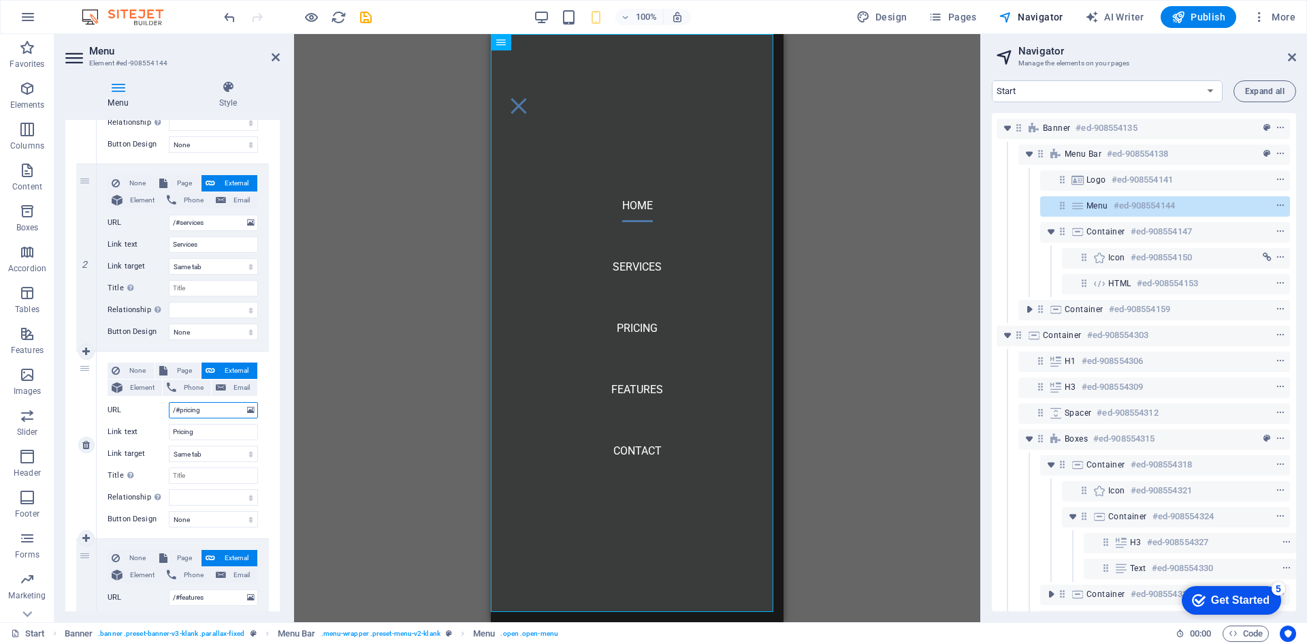
click at [184, 411] on input "/#pricing" at bounding box center [213, 410] width 89 height 16
type input "/#priser"
select select
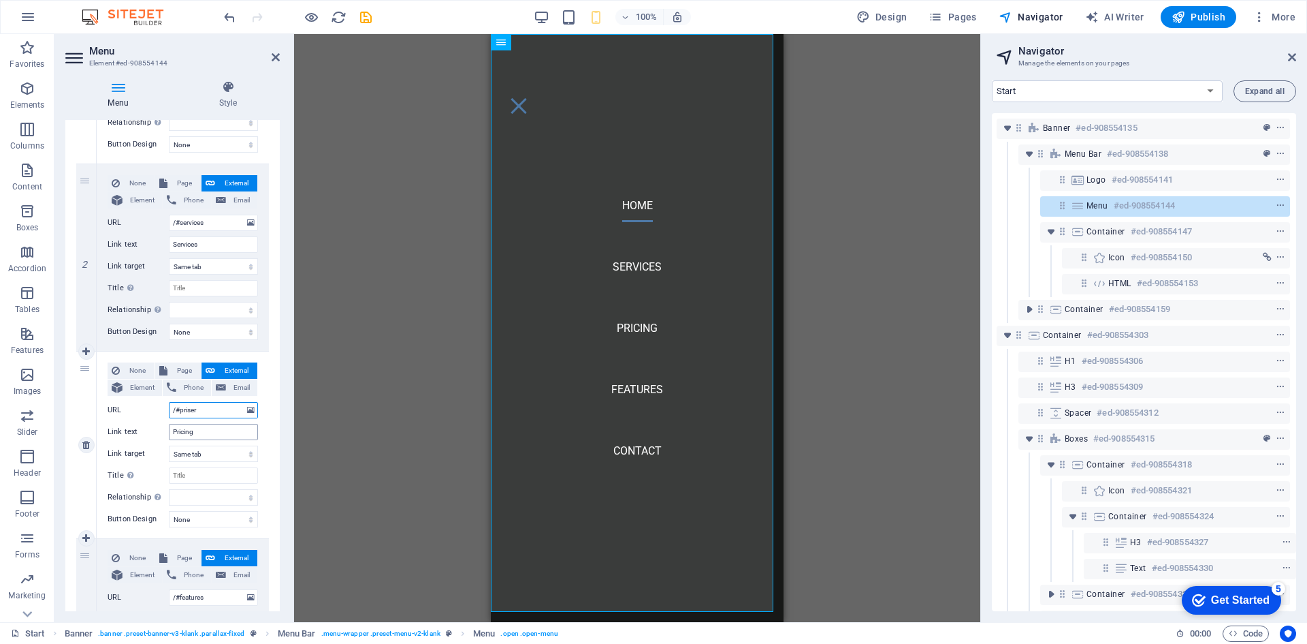
select select
type input "/#priser"
click at [1197, 12] on span "Publish" at bounding box center [1199, 17] width 54 height 14
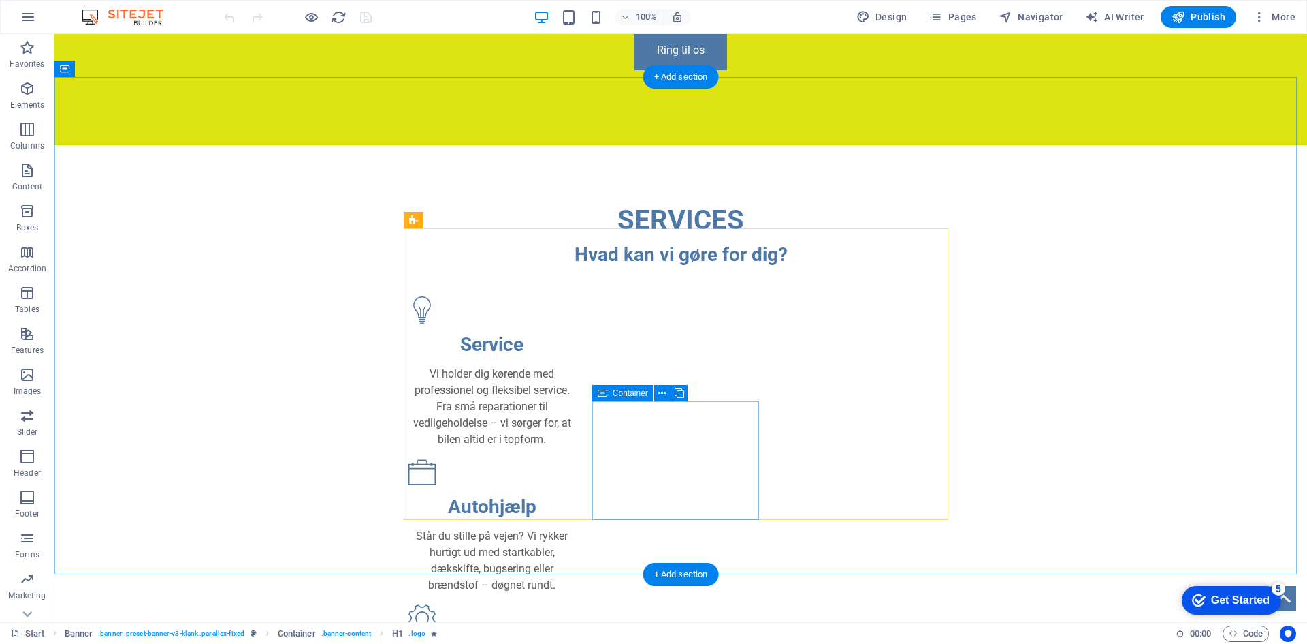
scroll to position [272, 0]
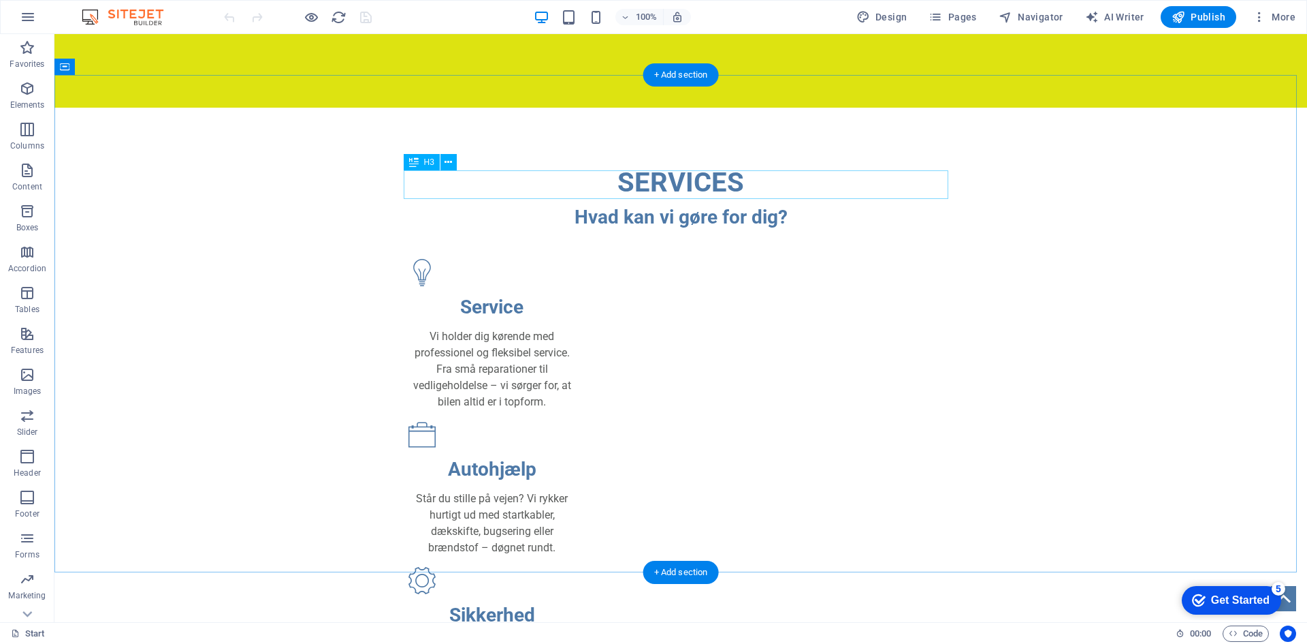
click at [708, 162] on div "SERVICES" at bounding box center [681, 182] width 545 height 41
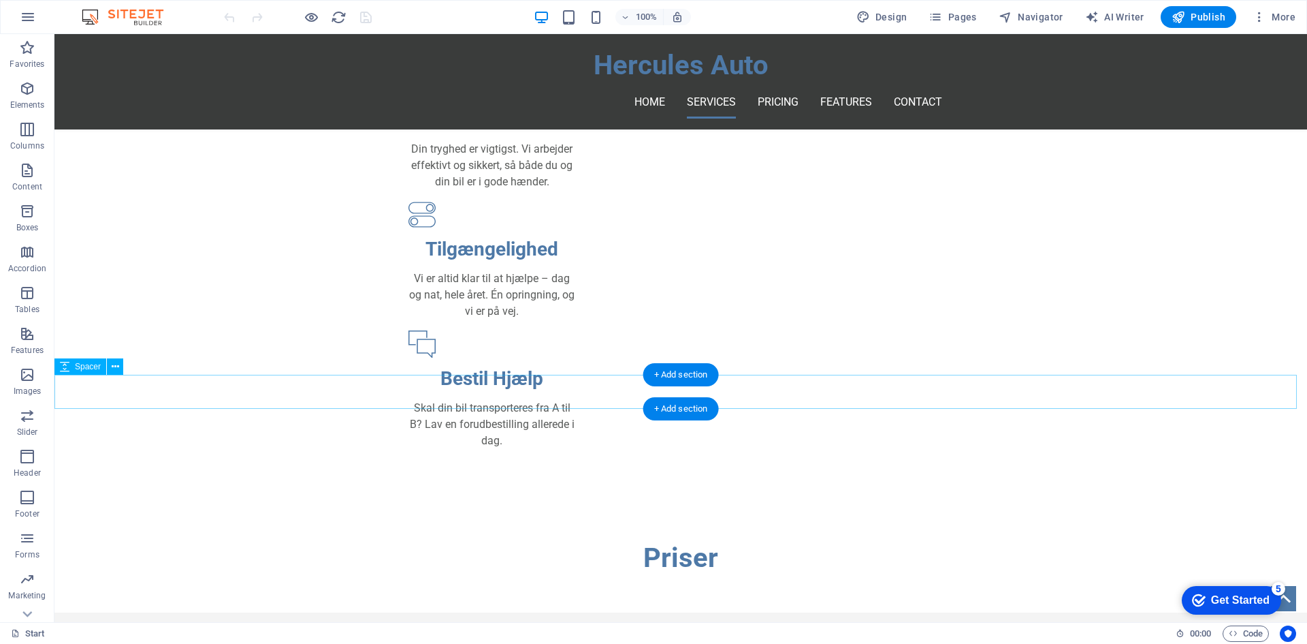
scroll to position [545, 0]
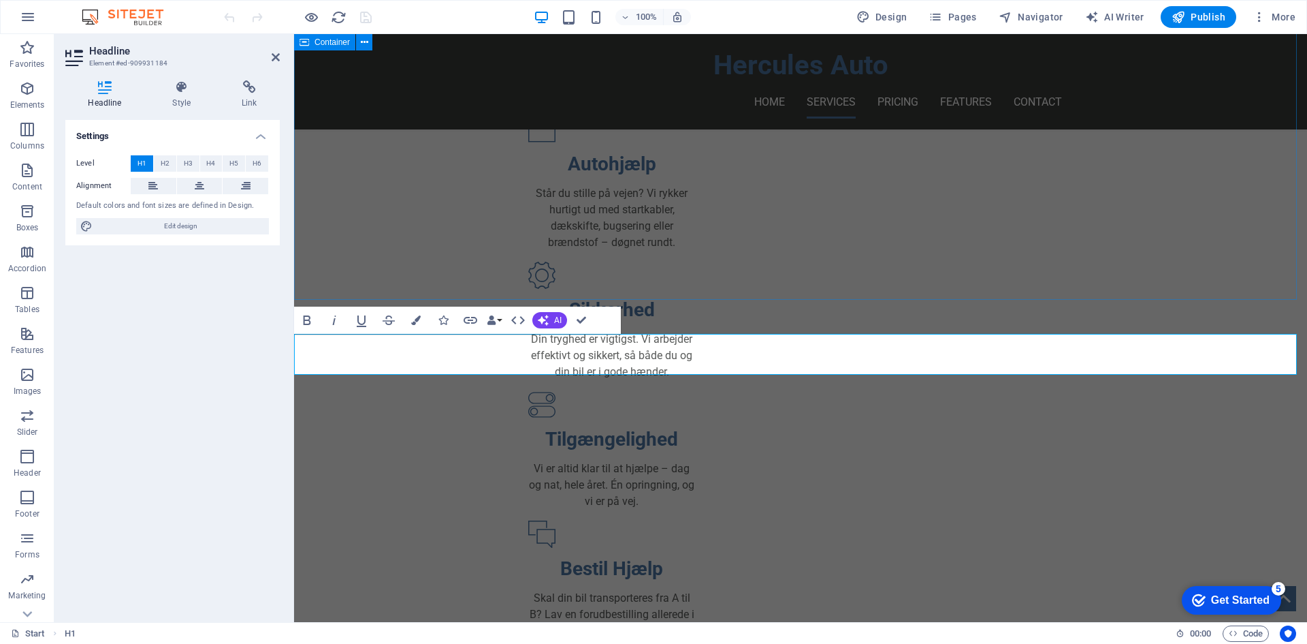
click at [419, 191] on div "SERVICES Hvad kan vi gøre for dig? Service Vi holder dig kørende med profession…" at bounding box center [800, 248] width 1013 height 891
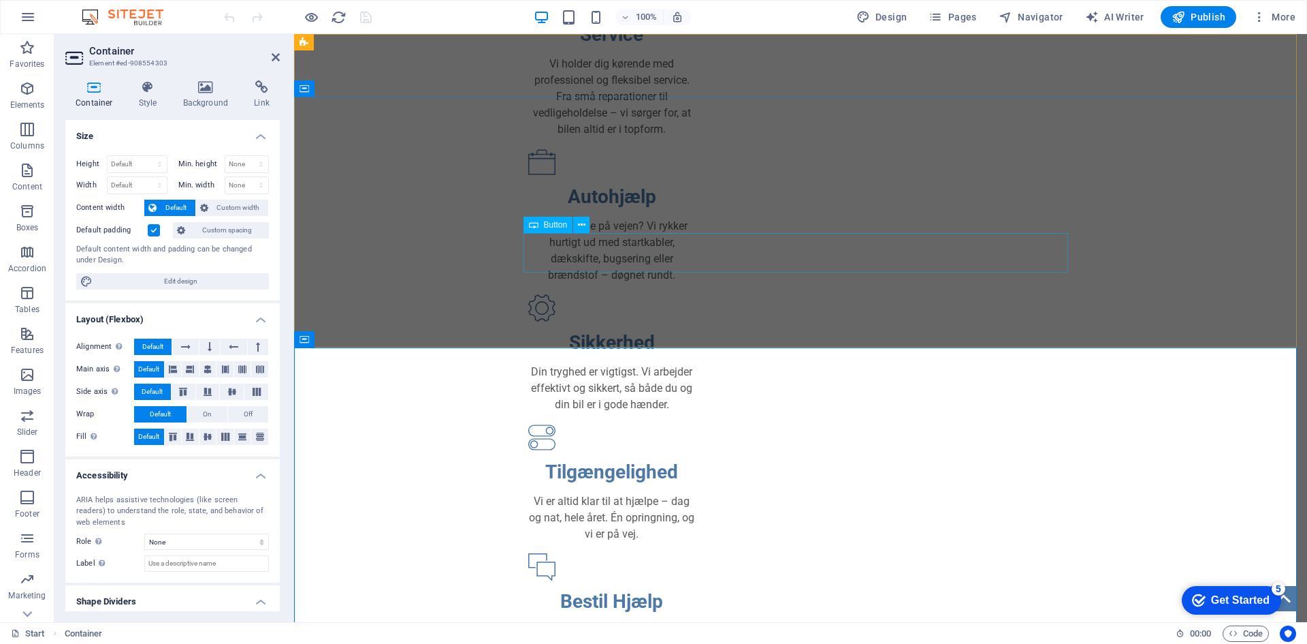
scroll to position [0, 0]
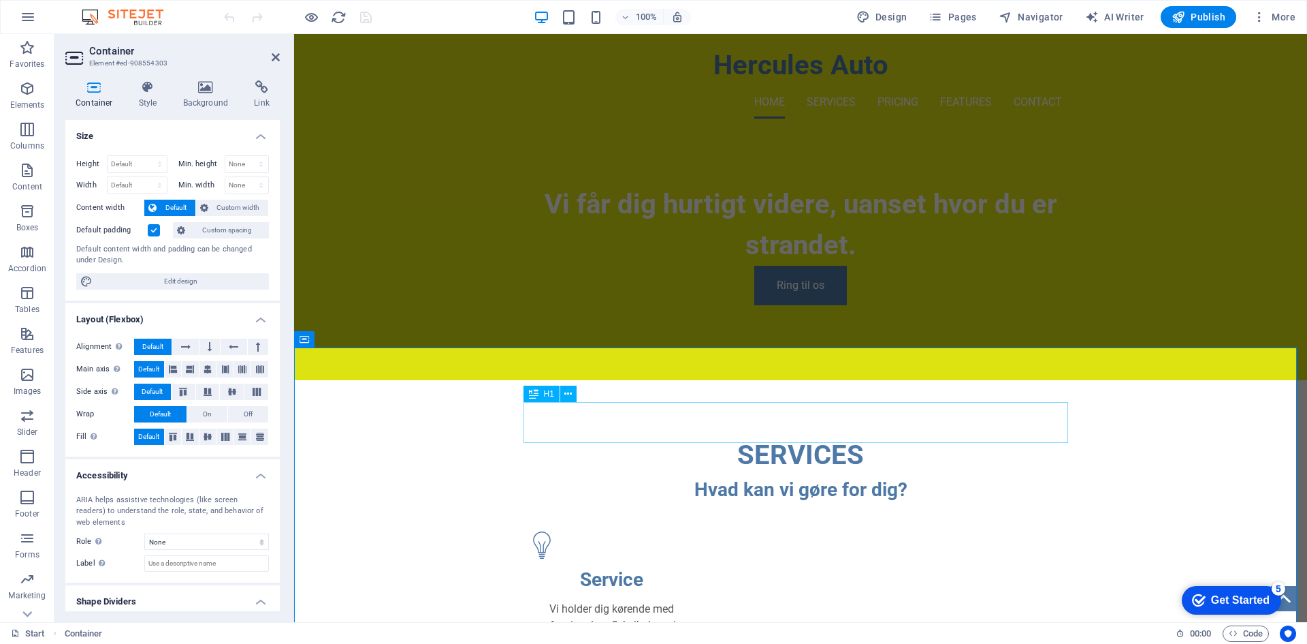
click at [777, 434] on div "SERVICES" at bounding box center [800, 454] width 545 height 41
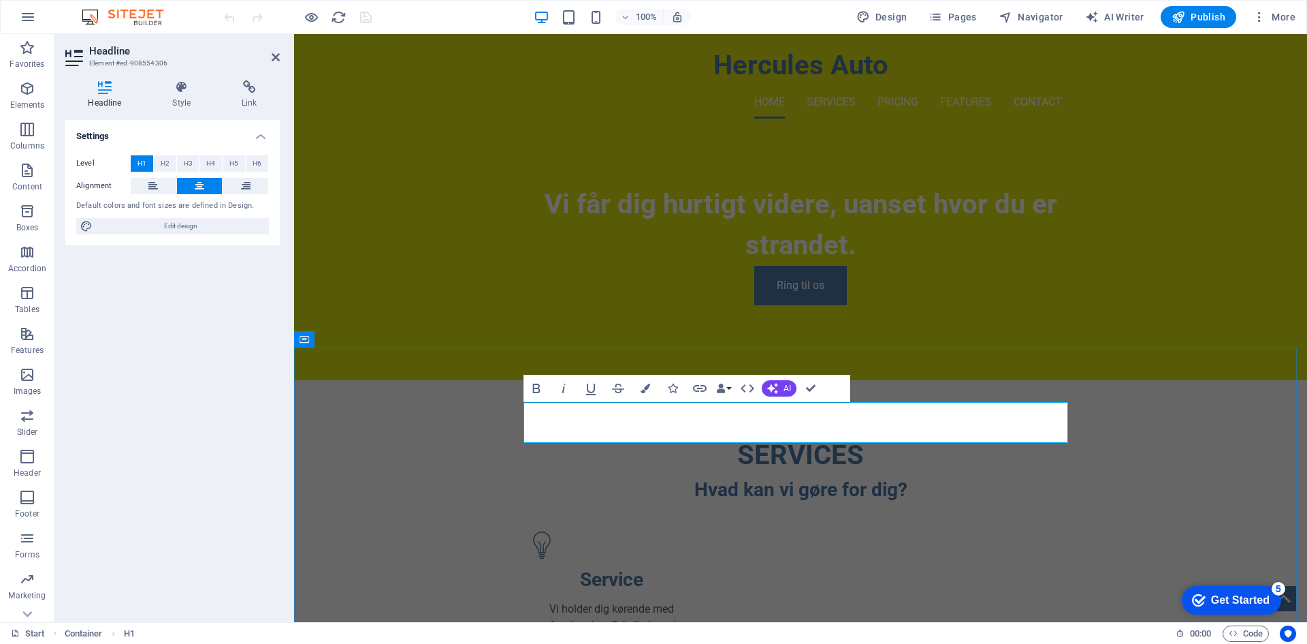
click at [752, 434] on h1 "SERVICES" at bounding box center [800, 454] width 545 height 41
drag, startPoint x: 752, startPoint y: 416, endPoint x: 1004, endPoint y: 438, distance: 252.2
click at [1004, 438] on h1 "SERVICES" at bounding box center [800, 454] width 545 height 41
click at [1185, 23] on icon "button" at bounding box center [1179, 17] width 14 height 14
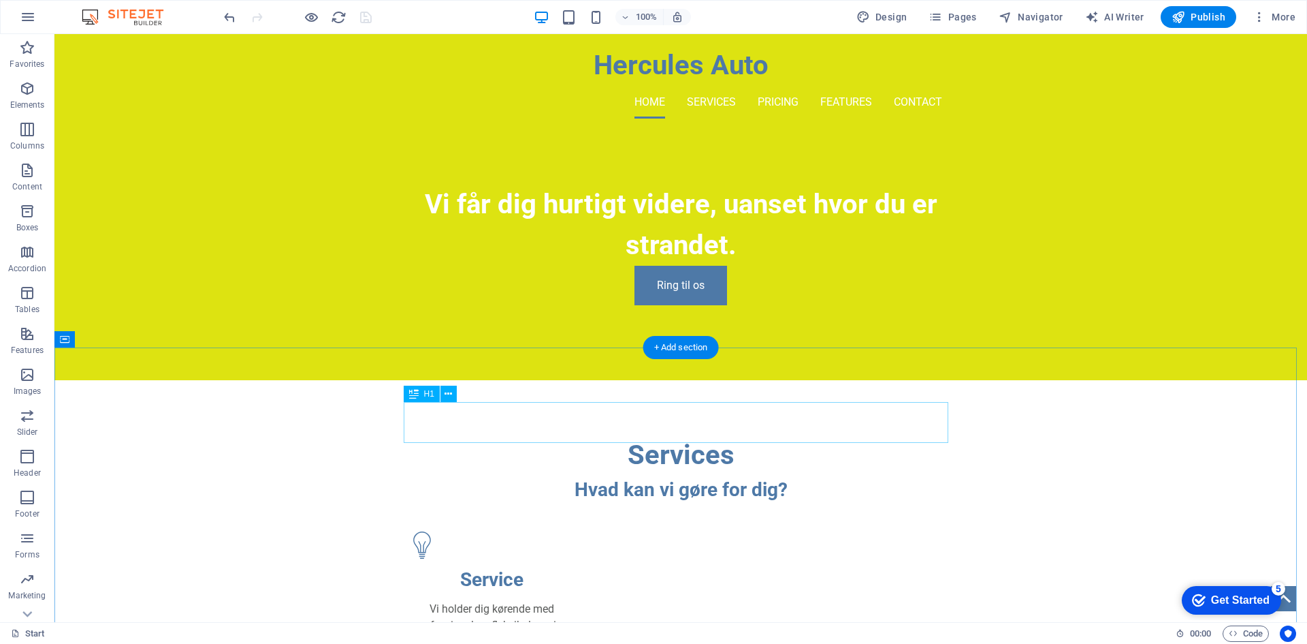
click at [659, 434] on div "Services" at bounding box center [681, 454] width 545 height 41
